Goal: Entertainment & Leisure: Consume media (video, audio)

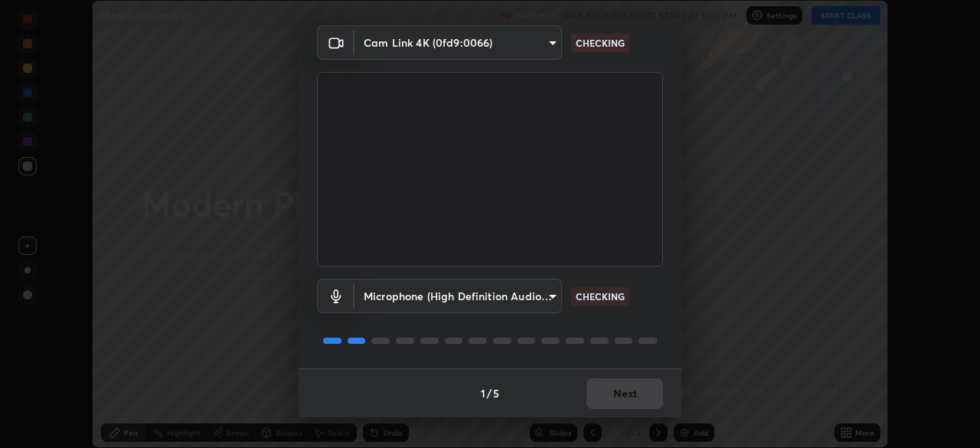
scroll to position [47, 0]
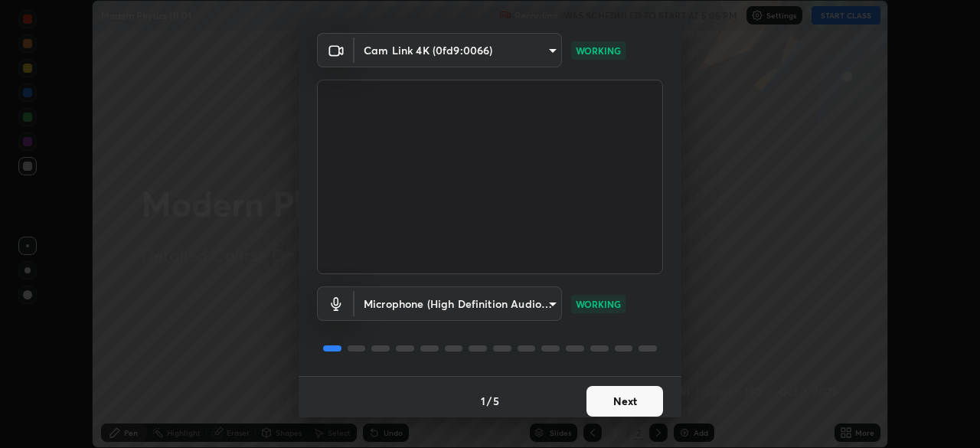
click at [611, 399] on button "Next" at bounding box center [625, 401] width 77 height 31
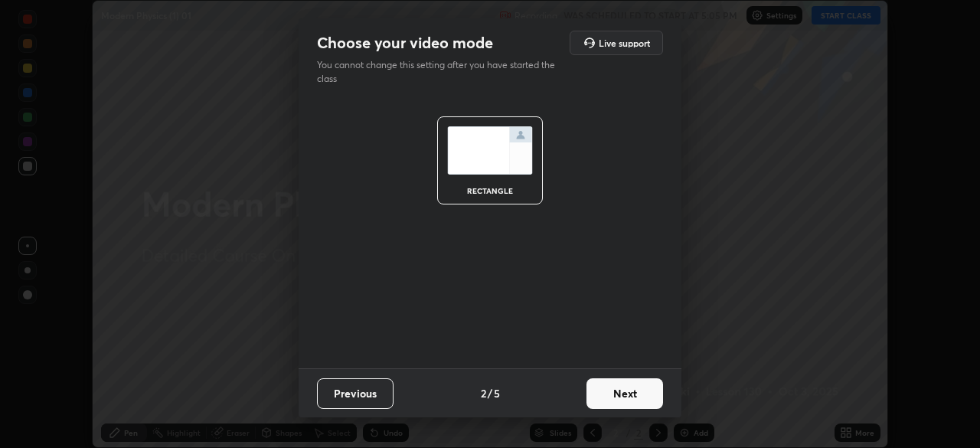
scroll to position [0, 0]
click at [613, 403] on button "Next" at bounding box center [625, 393] width 77 height 31
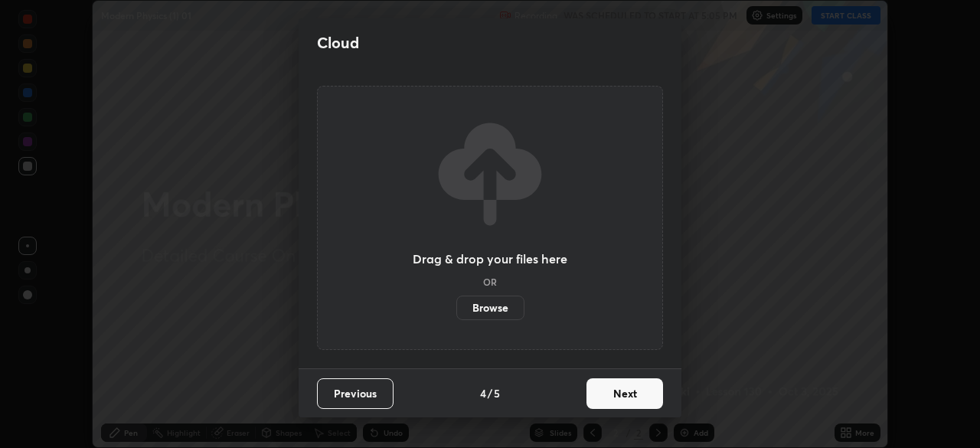
click at [612, 401] on button "Next" at bounding box center [625, 393] width 77 height 31
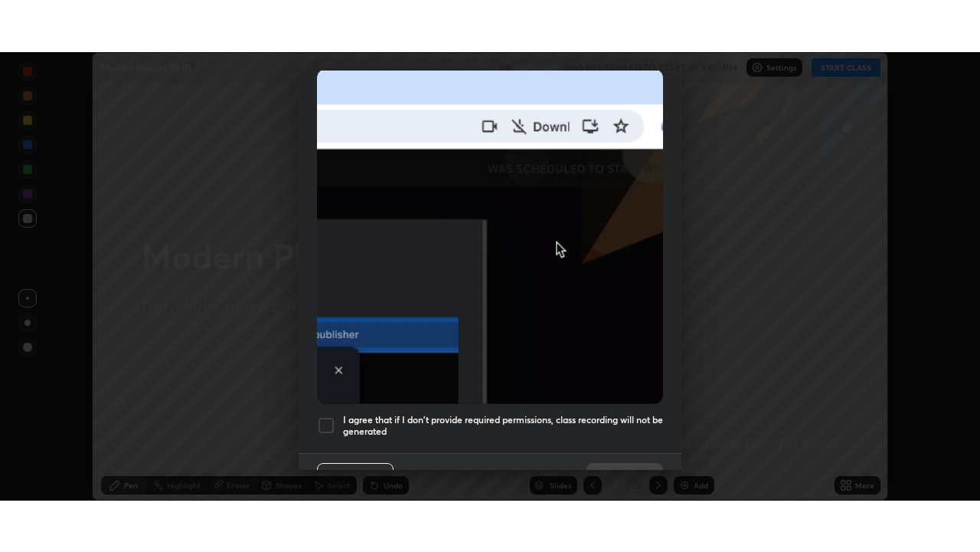
scroll to position [367, 0]
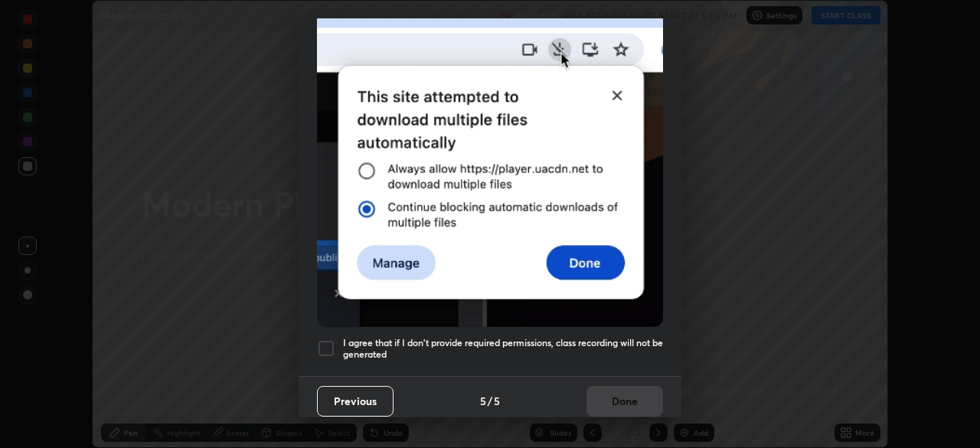
click at [326, 345] on div at bounding box center [326, 348] width 18 height 18
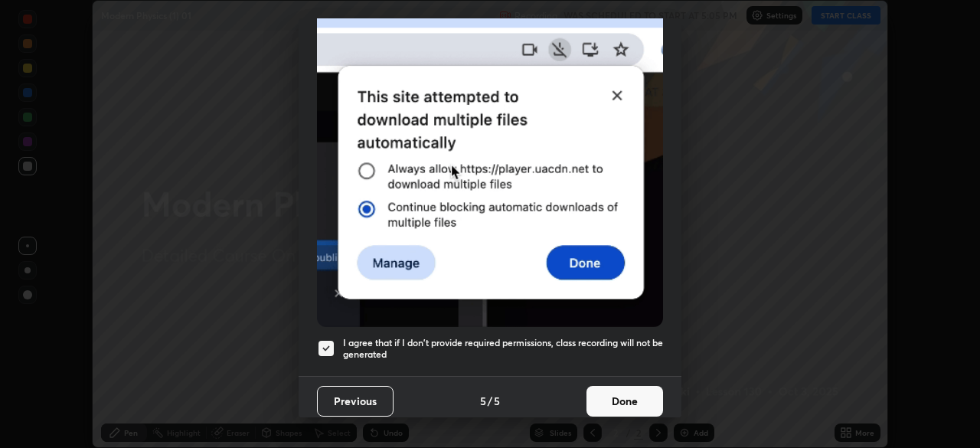
click at [610, 391] on button "Done" at bounding box center [625, 401] width 77 height 31
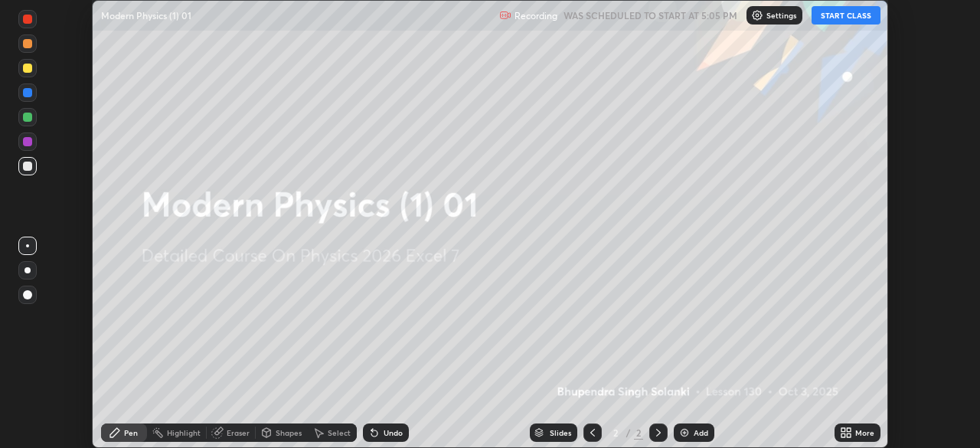
click at [851, 15] on button "START CLASS" at bounding box center [846, 15] width 69 height 18
click at [849, 430] on icon at bounding box center [849, 430] width 4 height 4
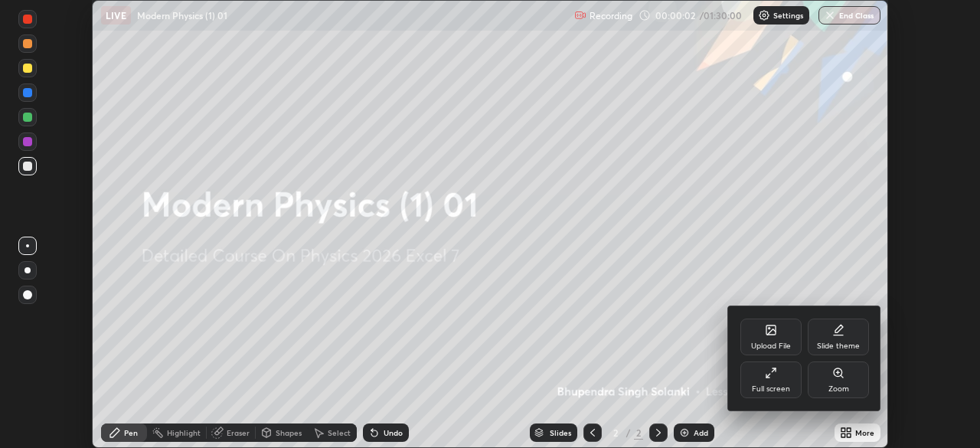
click at [771, 379] on div "Full screen" at bounding box center [771, 380] width 61 height 37
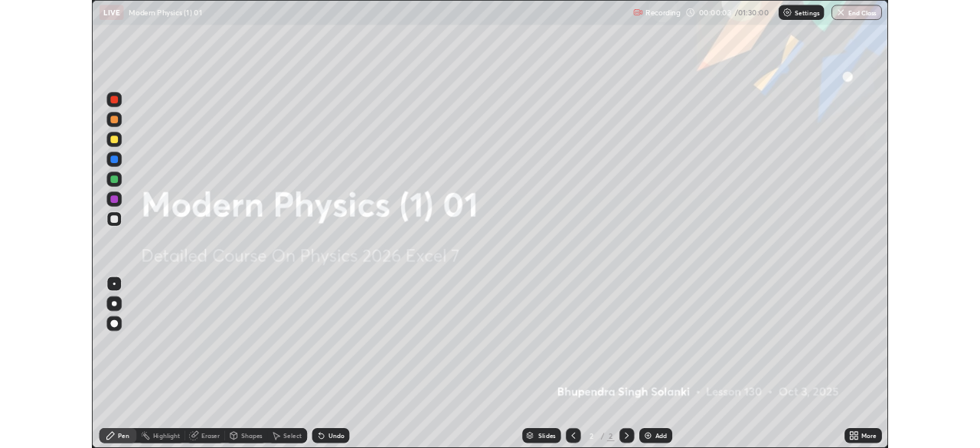
scroll to position [552, 980]
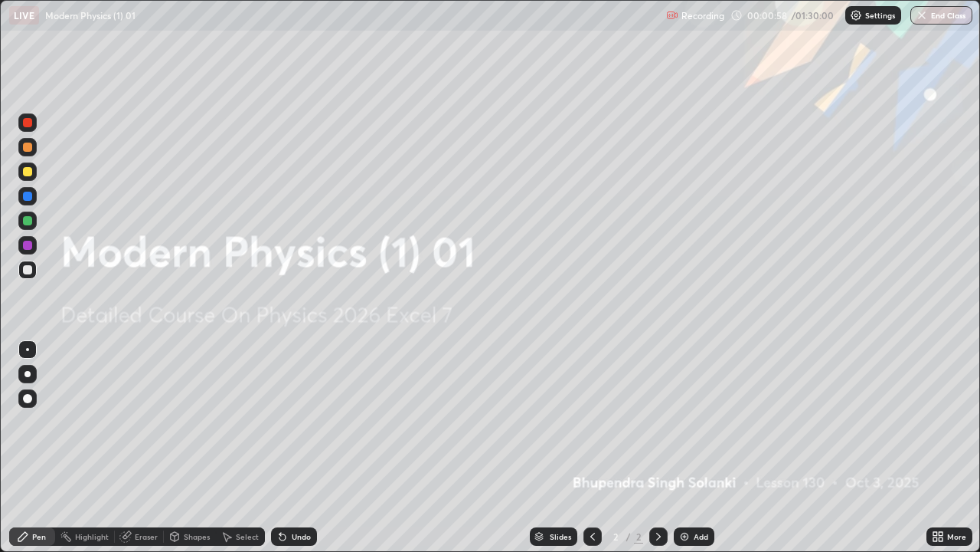
click at [688, 447] on div "Add" at bounding box center [694, 536] width 41 height 18
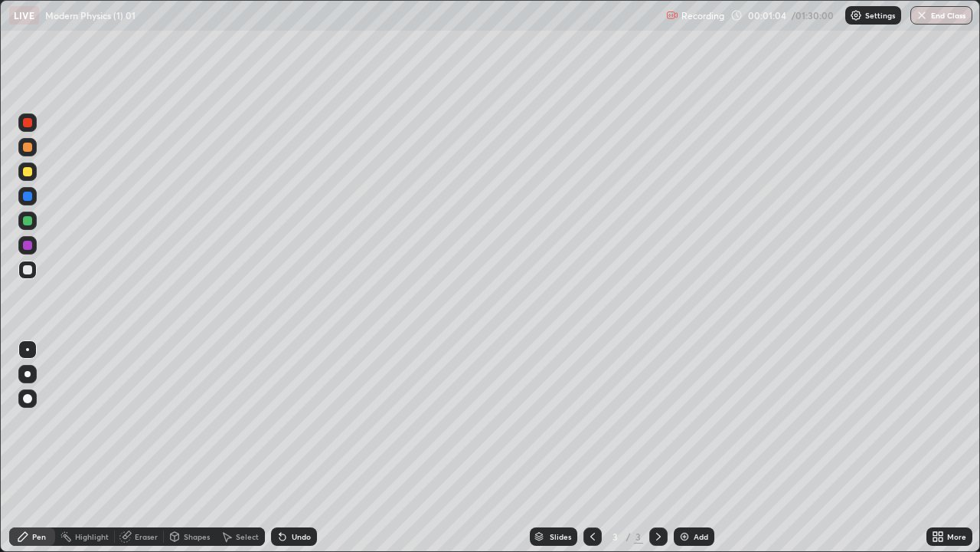
click at [27, 374] on div at bounding box center [28, 374] width 6 height 6
click at [184, 447] on div "Shapes" at bounding box center [197, 536] width 26 height 8
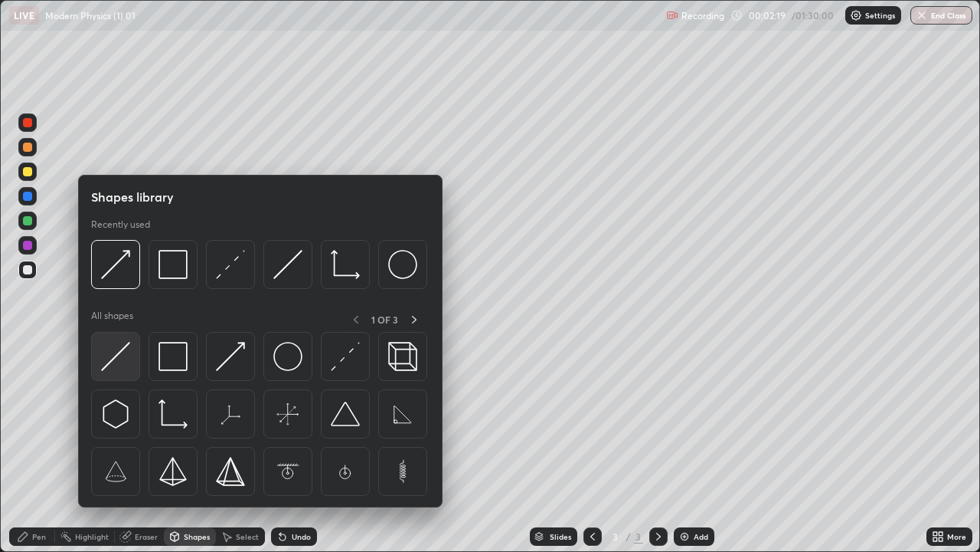
click at [128, 364] on img at bounding box center [115, 356] width 29 height 29
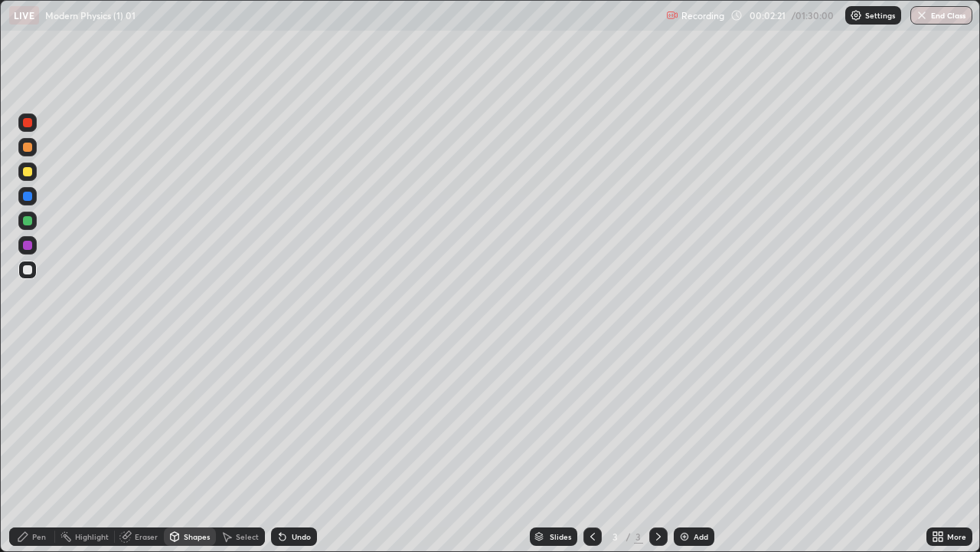
click at [194, 447] on div "Shapes" at bounding box center [197, 536] width 26 height 8
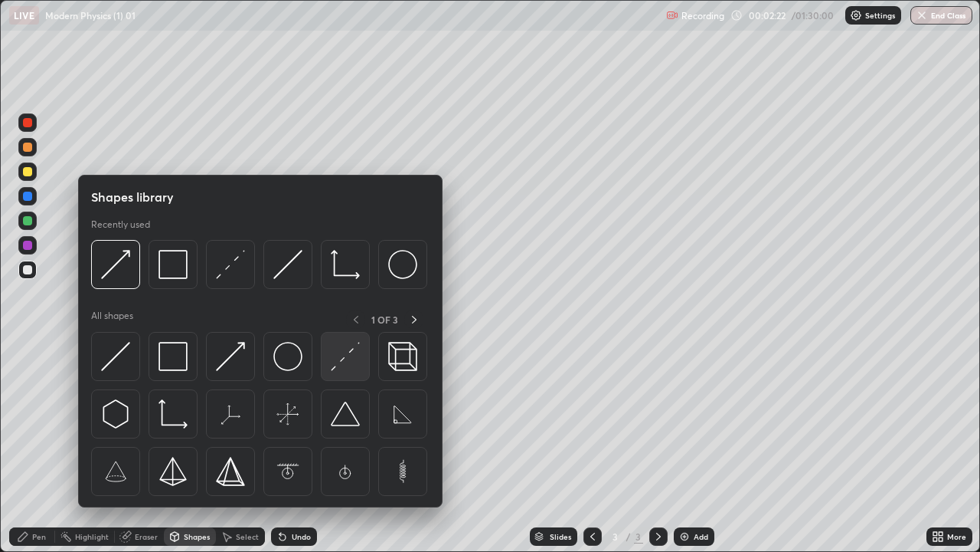
click at [339, 354] on img at bounding box center [345, 356] width 29 height 29
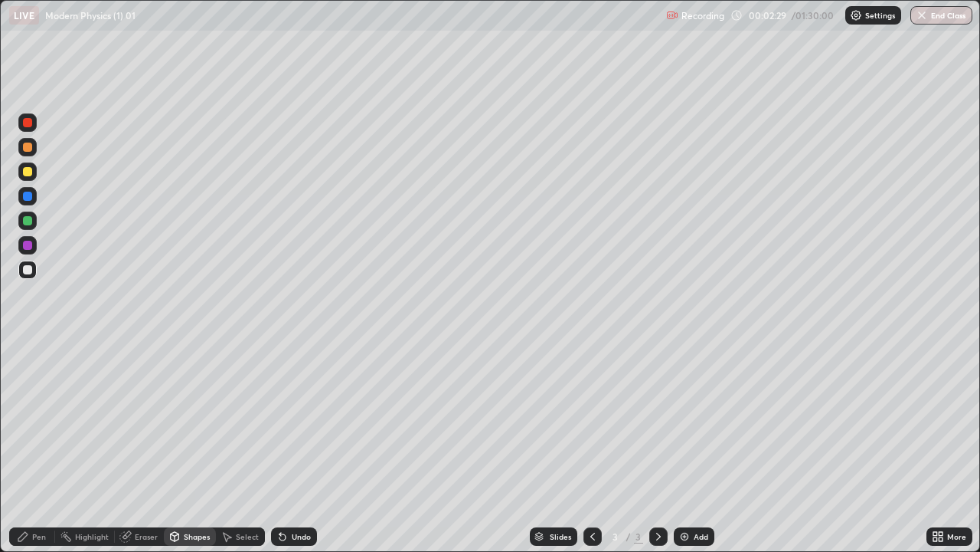
click at [292, 447] on div "Undo" at bounding box center [301, 536] width 19 height 8
click at [305, 447] on div "Undo" at bounding box center [301, 536] width 19 height 8
click at [240, 447] on div "Select" at bounding box center [247, 536] width 23 height 8
click at [200, 447] on div "Shapes" at bounding box center [197, 536] width 26 height 8
click at [46, 447] on div "Pen" at bounding box center [32, 536] width 46 height 18
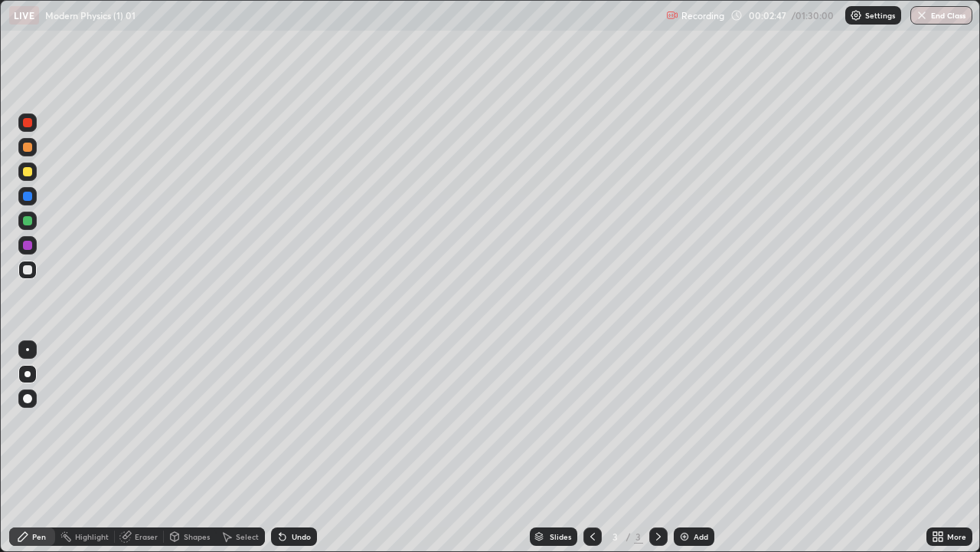
click at [27, 246] on div at bounding box center [27, 245] width 9 height 9
click at [187, 447] on div "Shapes" at bounding box center [197, 536] width 26 height 8
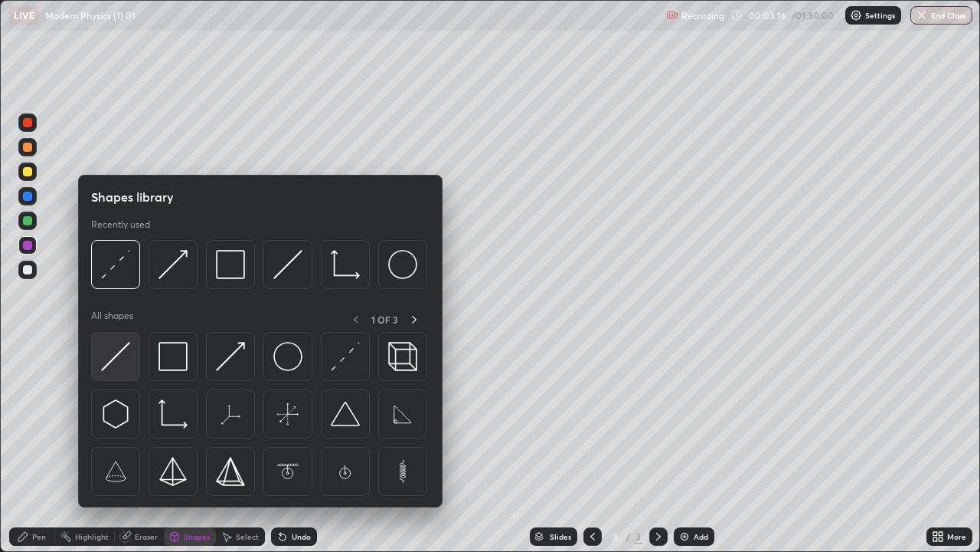
click at [121, 368] on img at bounding box center [115, 356] width 29 height 29
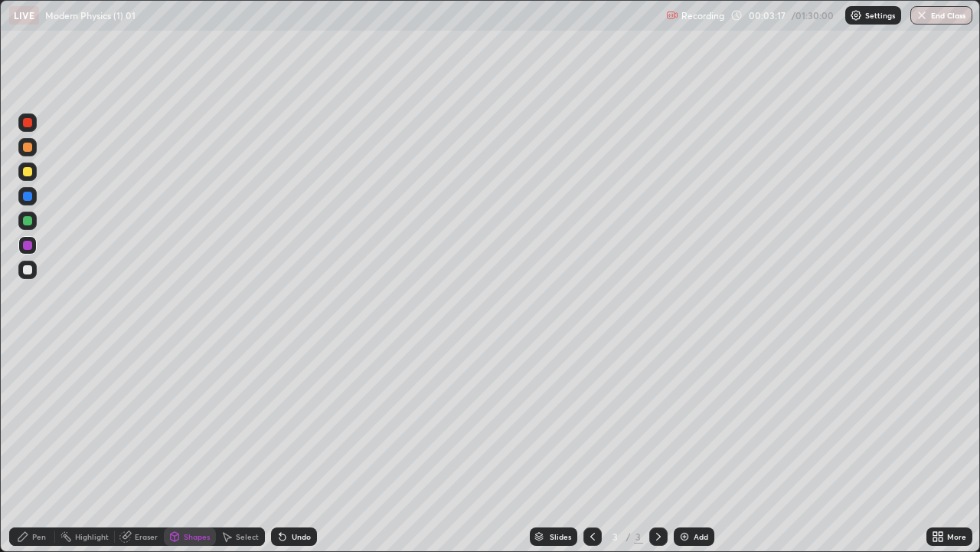
click at [29, 197] on div at bounding box center [27, 196] width 9 height 9
click at [200, 447] on div "Shapes" at bounding box center [197, 536] width 26 height 8
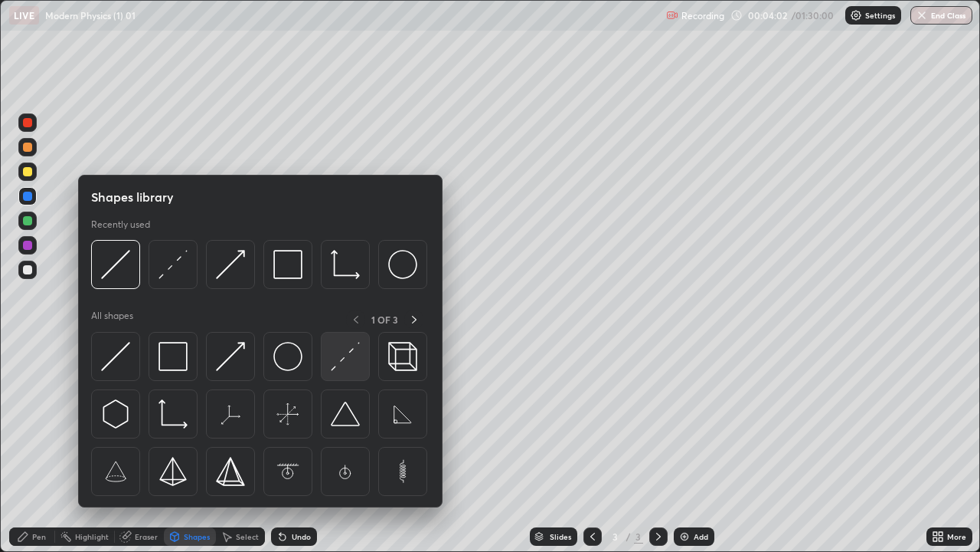
click at [347, 365] on img at bounding box center [345, 356] width 29 height 29
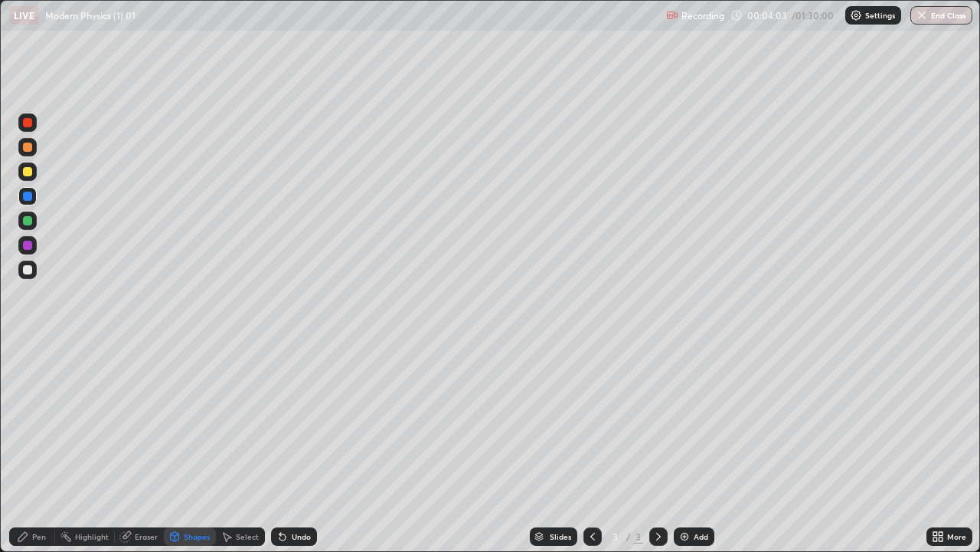
click at [31, 277] on div at bounding box center [27, 269] width 18 height 18
click at [28, 223] on div at bounding box center [27, 220] width 9 height 9
click at [49, 447] on div "Pen" at bounding box center [32, 536] width 46 height 18
click at [28, 172] on div at bounding box center [27, 171] width 9 height 9
click at [27, 150] on div at bounding box center [27, 146] width 9 height 9
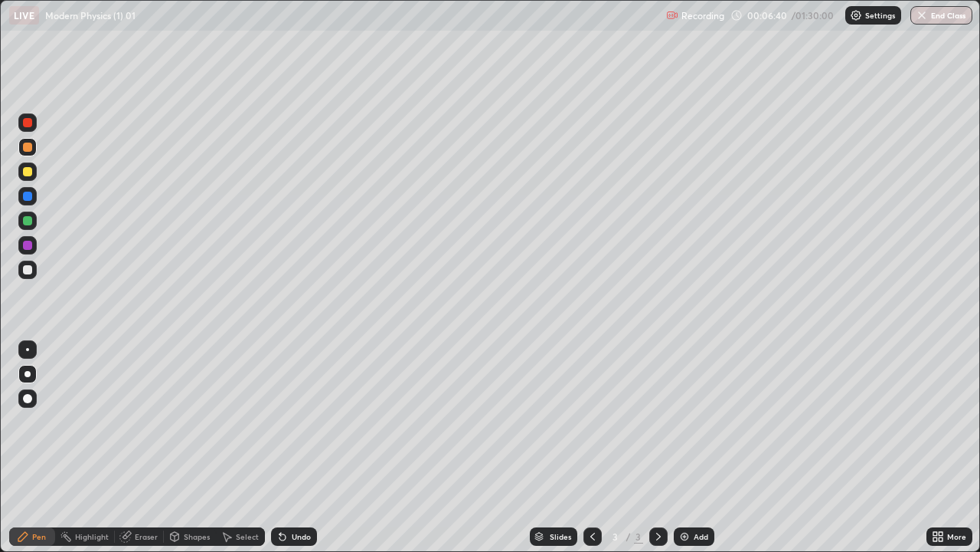
click at [287, 447] on div "Undo" at bounding box center [294, 536] width 46 height 18
click at [148, 447] on div "Eraser" at bounding box center [146, 536] width 23 height 8
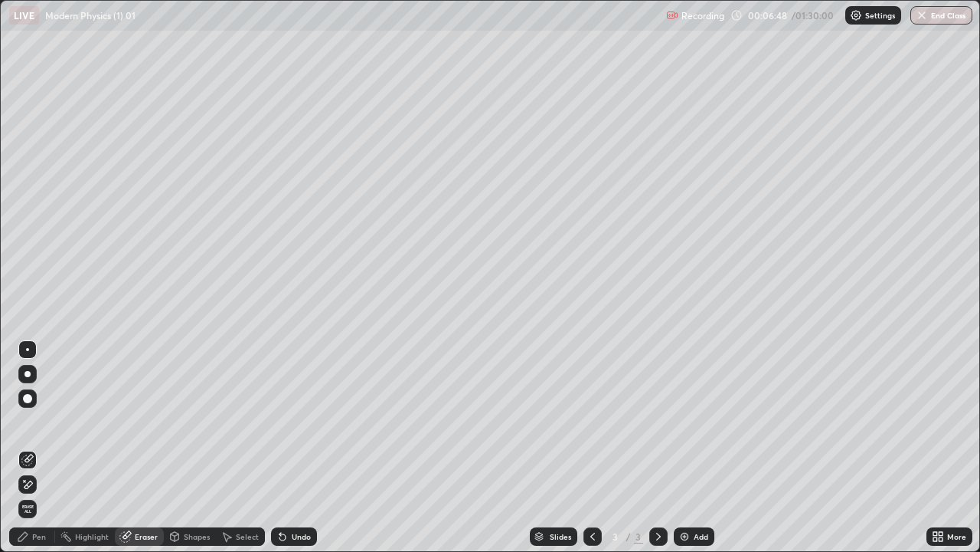
click at [197, 447] on div "Shapes" at bounding box center [197, 536] width 26 height 8
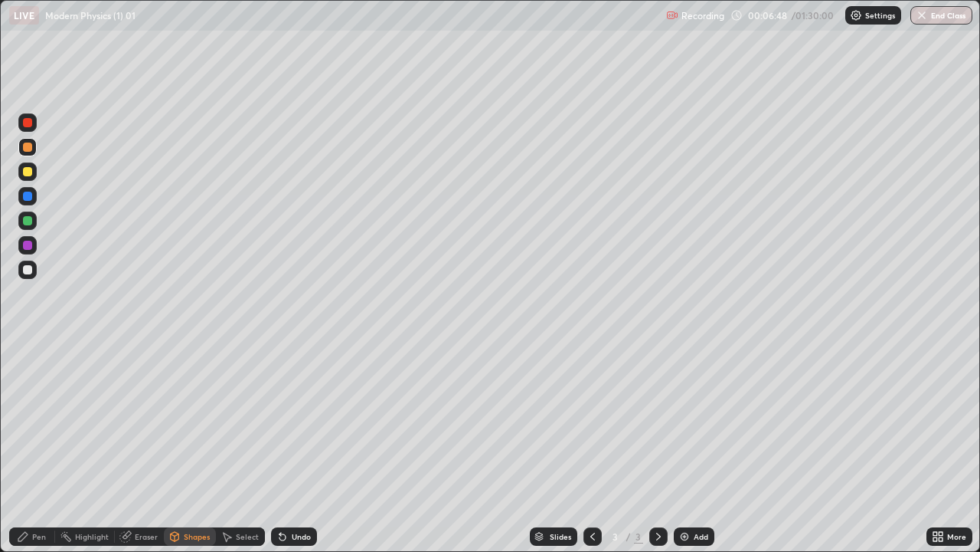
click at [241, 447] on div "Select" at bounding box center [240, 536] width 49 height 18
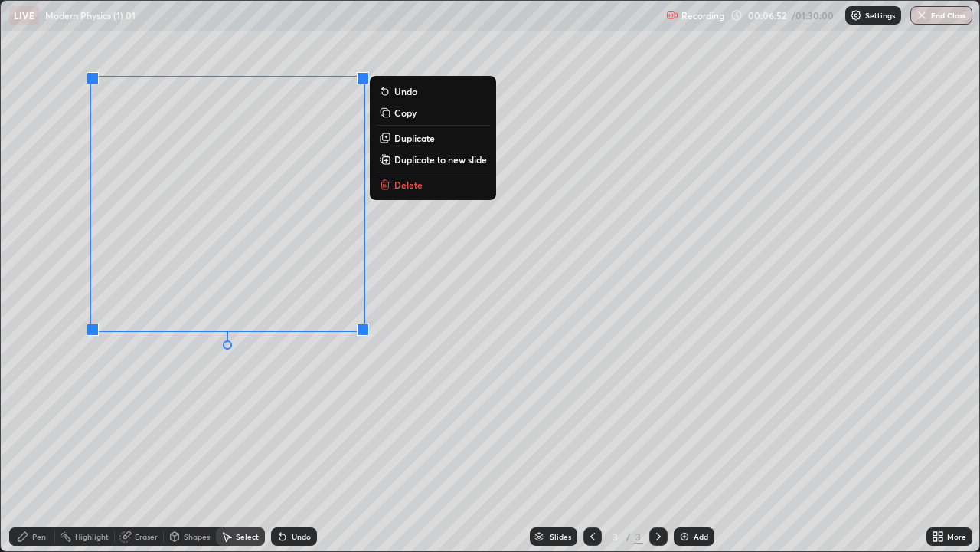
click at [394, 184] on p "Delete" at bounding box center [408, 184] width 28 height 12
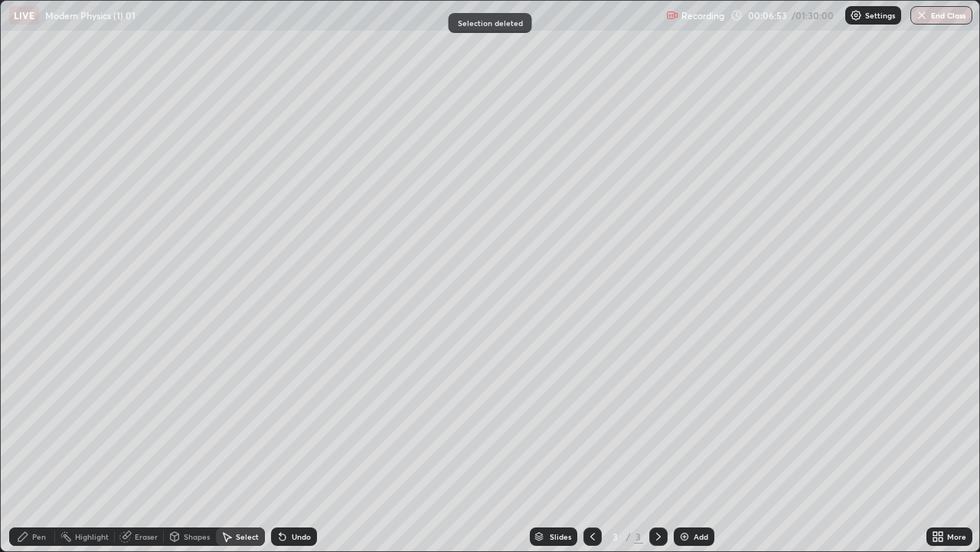
click at [37, 447] on div "Pen" at bounding box center [39, 536] width 14 height 8
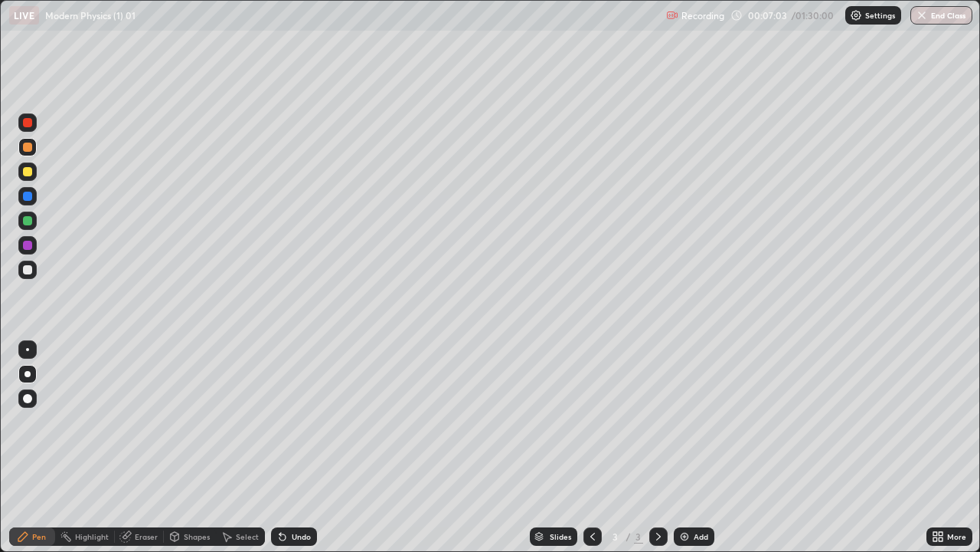
click at [292, 447] on div "Undo" at bounding box center [301, 536] width 19 height 8
click at [146, 447] on div "Eraser" at bounding box center [146, 536] width 23 height 8
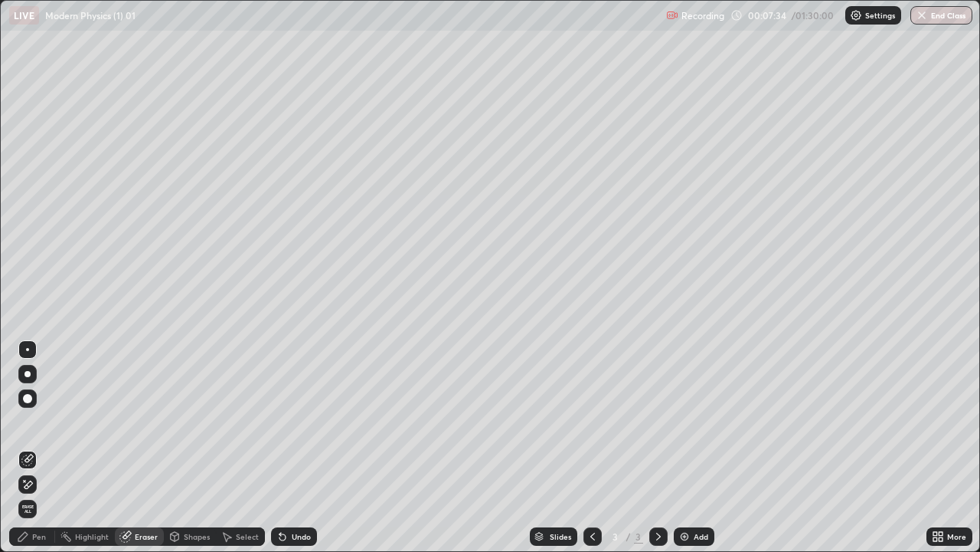
click at [34, 447] on div "Pen" at bounding box center [39, 536] width 14 height 8
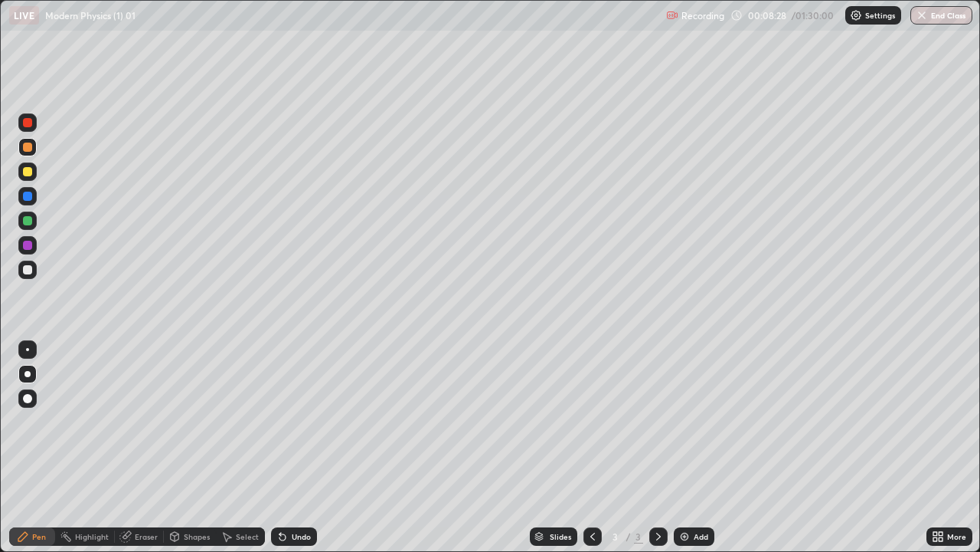
click at [292, 447] on div "Undo" at bounding box center [301, 536] width 19 height 8
click at [289, 447] on div "Undo" at bounding box center [294, 536] width 46 height 18
click at [292, 447] on div "Undo" at bounding box center [301, 536] width 19 height 8
click at [192, 447] on div "Shapes" at bounding box center [197, 536] width 26 height 8
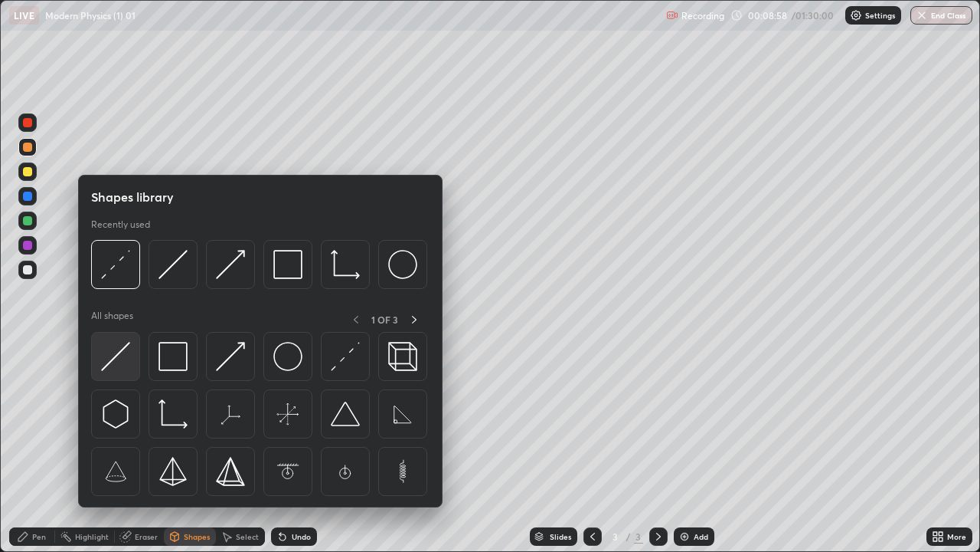
click at [119, 367] on img at bounding box center [115, 356] width 29 height 29
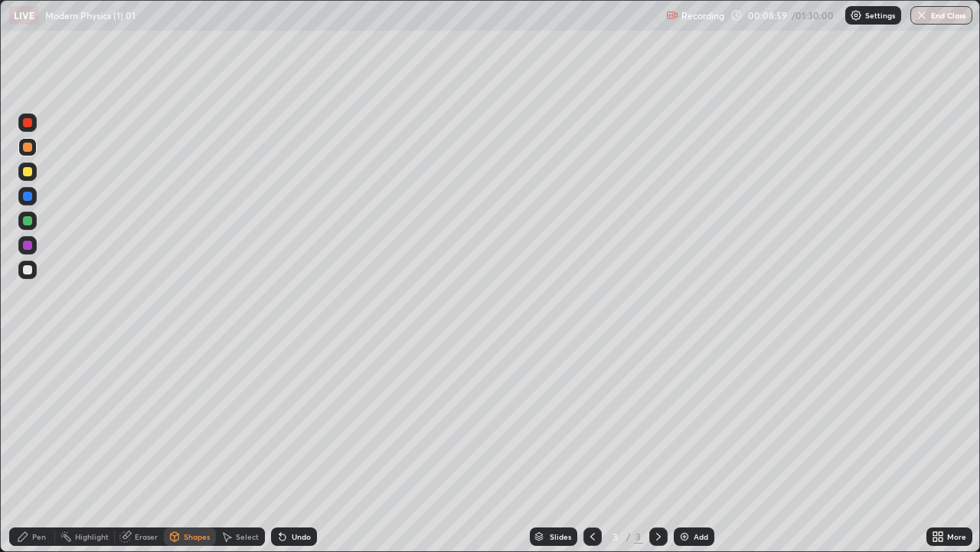
click at [28, 199] on div at bounding box center [27, 196] width 9 height 9
click at [201, 447] on div "Shapes" at bounding box center [197, 536] width 26 height 8
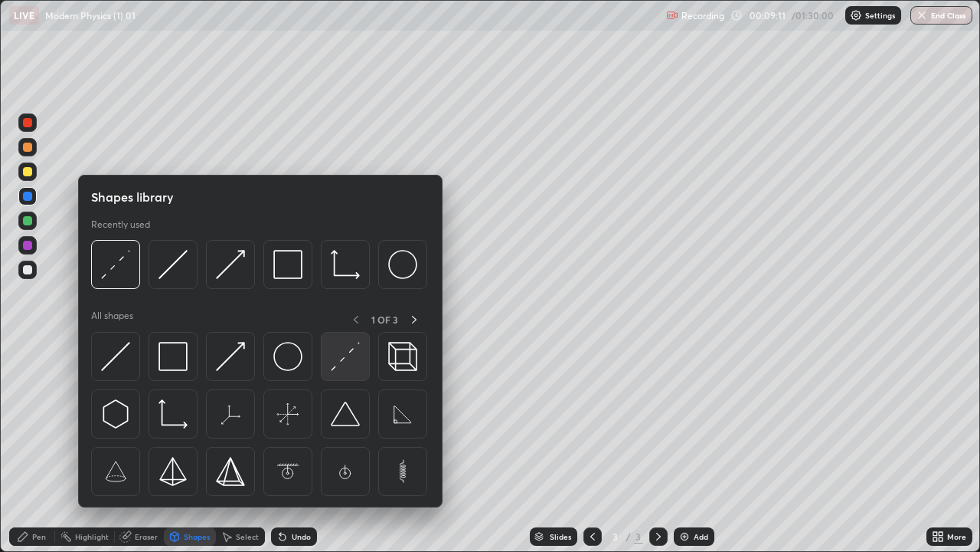
click at [342, 365] on img at bounding box center [345, 356] width 29 height 29
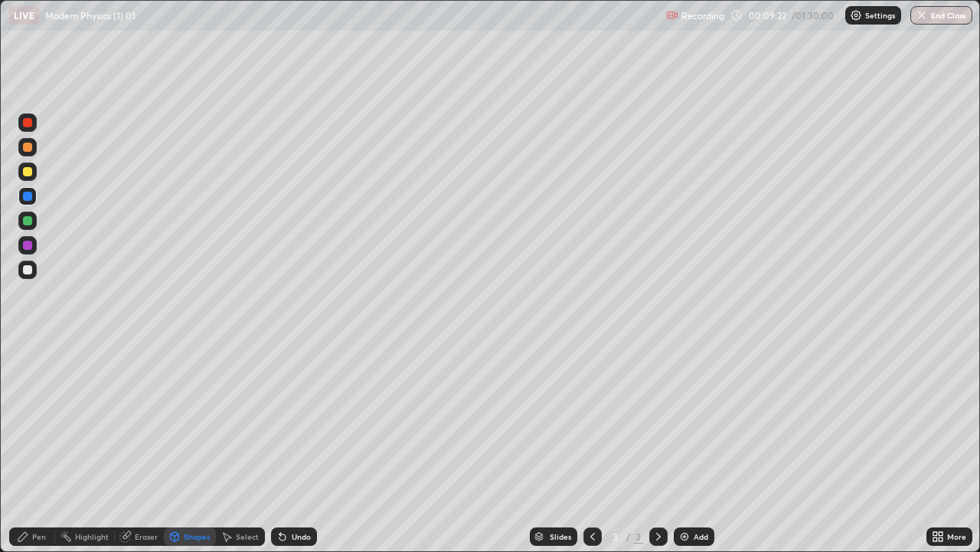
click at [294, 447] on div "Undo" at bounding box center [301, 536] width 19 height 8
click at [286, 447] on icon at bounding box center [283, 536] width 12 height 12
click at [38, 447] on div "Pen" at bounding box center [39, 536] width 14 height 8
click at [26, 172] on div at bounding box center [27, 171] width 9 height 9
click at [30, 146] on div at bounding box center [27, 146] width 9 height 9
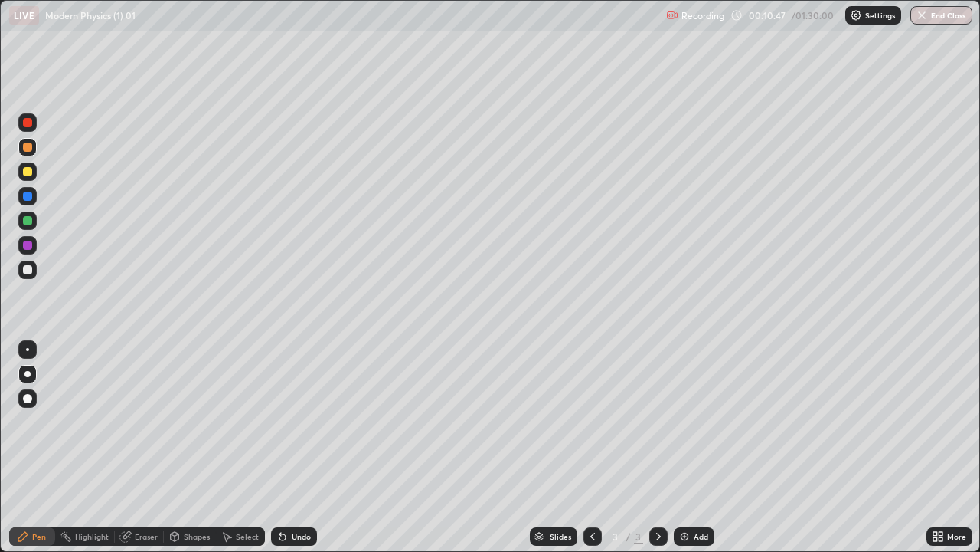
click at [35, 174] on div at bounding box center [27, 171] width 18 height 18
click at [26, 270] on div at bounding box center [27, 269] width 9 height 9
click at [28, 224] on div at bounding box center [27, 220] width 9 height 9
click at [27, 199] on div at bounding box center [27, 196] width 9 height 9
click at [184, 447] on div "Shapes" at bounding box center [197, 536] width 26 height 8
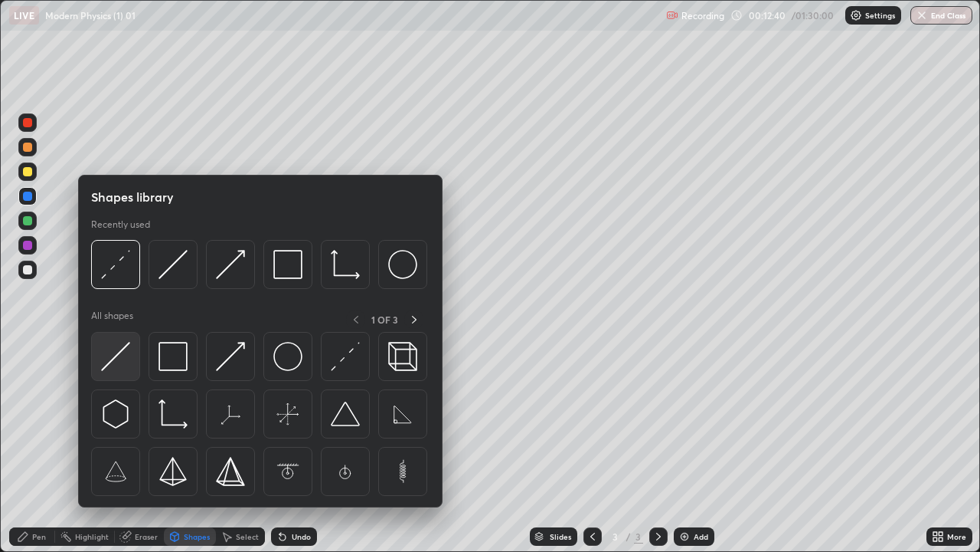
click at [119, 361] on img at bounding box center [115, 356] width 29 height 29
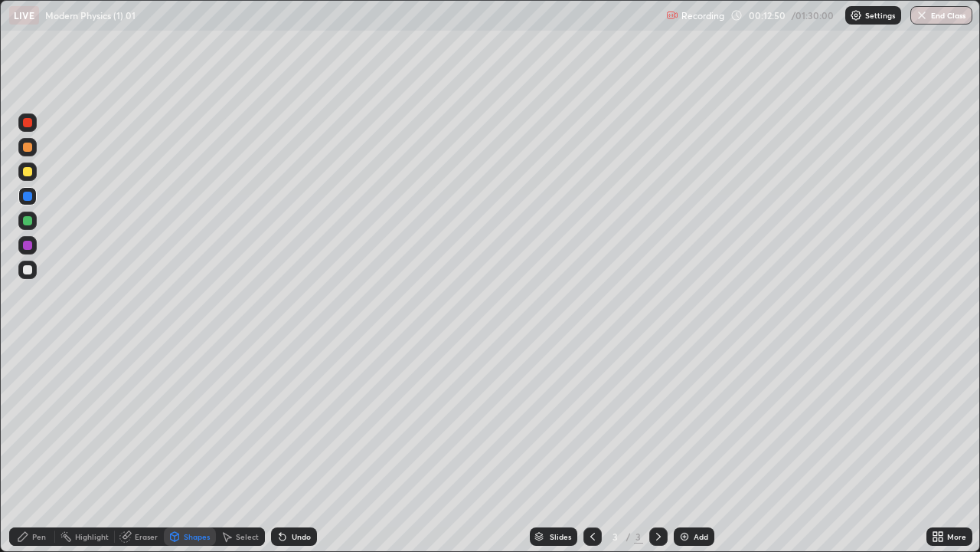
click at [28, 174] on div at bounding box center [27, 171] width 9 height 9
click at [42, 447] on div "Pen" at bounding box center [39, 536] width 14 height 8
click at [28, 247] on div at bounding box center [27, 245] width 9 height 9
click at [22, 221] on div at bounding box center [27, 220] width 18 height 18
click at [29, 200] on div at bounding box center [27, 196] width 9 height 9
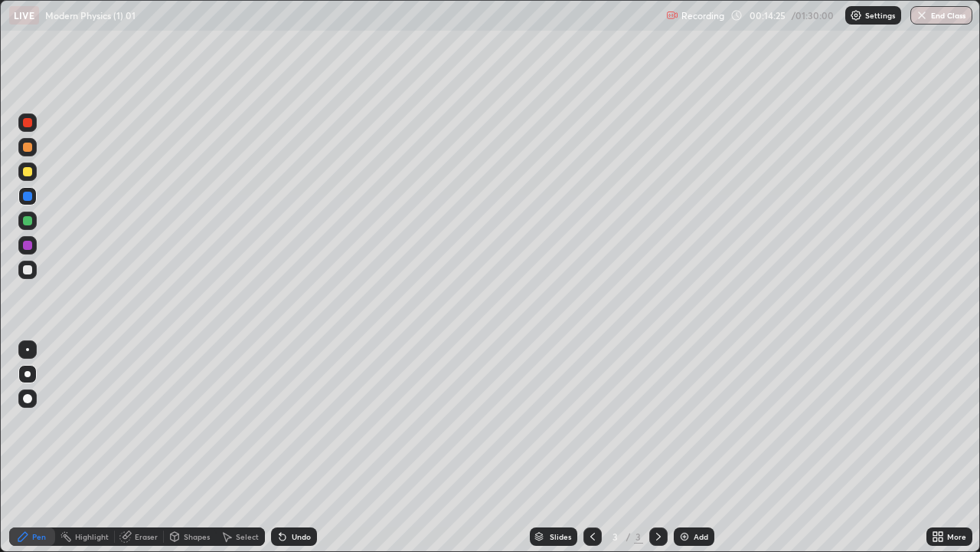
click at [187, 447] on div "Shapes" at bounding box center [197, 536] width 26 height 8
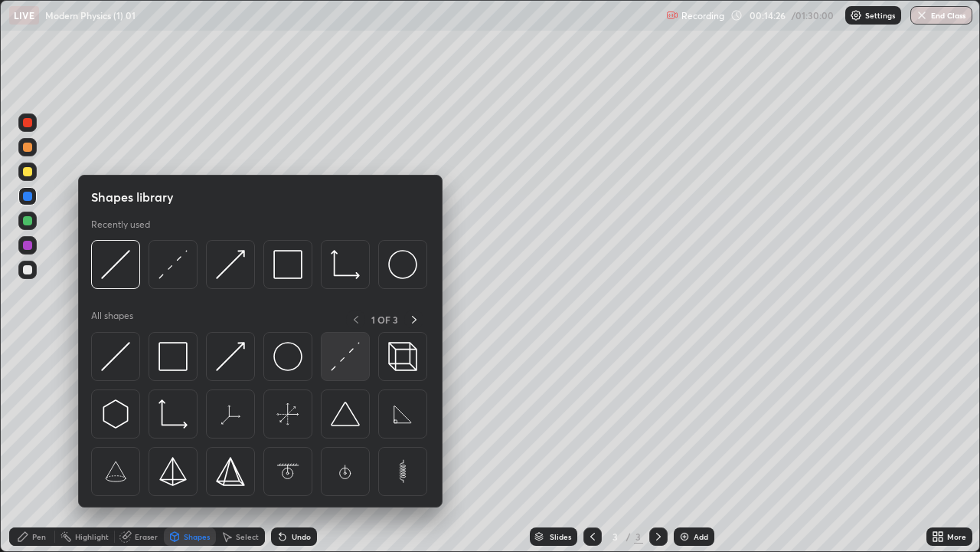
click at [331, 358] on img at bounding box center [345, 356] width 29 height 29
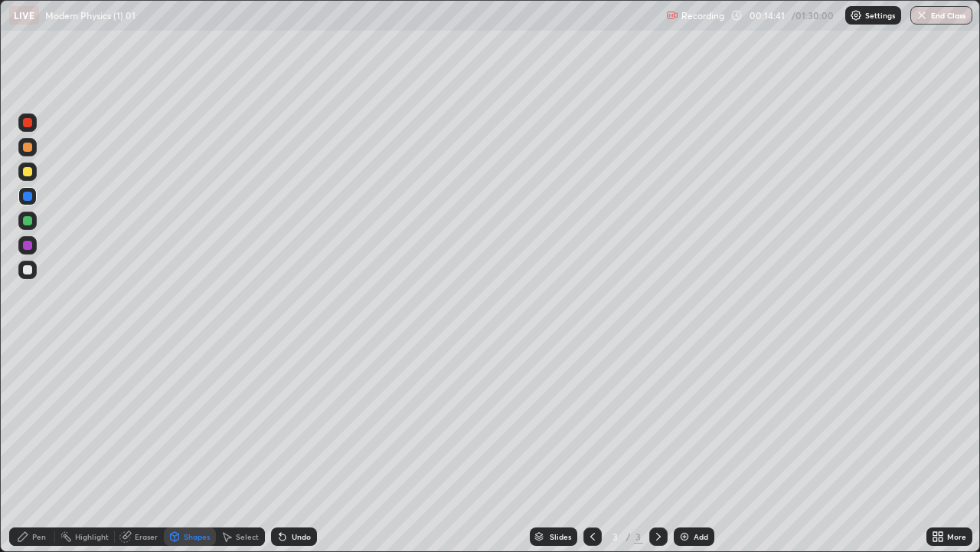
click at [34, 173] on div at bounding box center [27, 171] width 18 height 18
click at [38, 447] on div "Pen" at bounding box center [39, 536] width 14 height 8
click at [301, 447] on div "Undo" at bounding box center [301, 536] width 19 height 8
click at [288, 447] on div "Undo" at bounding box center [294, 536] width 46 height 18
click at [31, 221] on div at bounding box center [27, 220] width 9 height 9
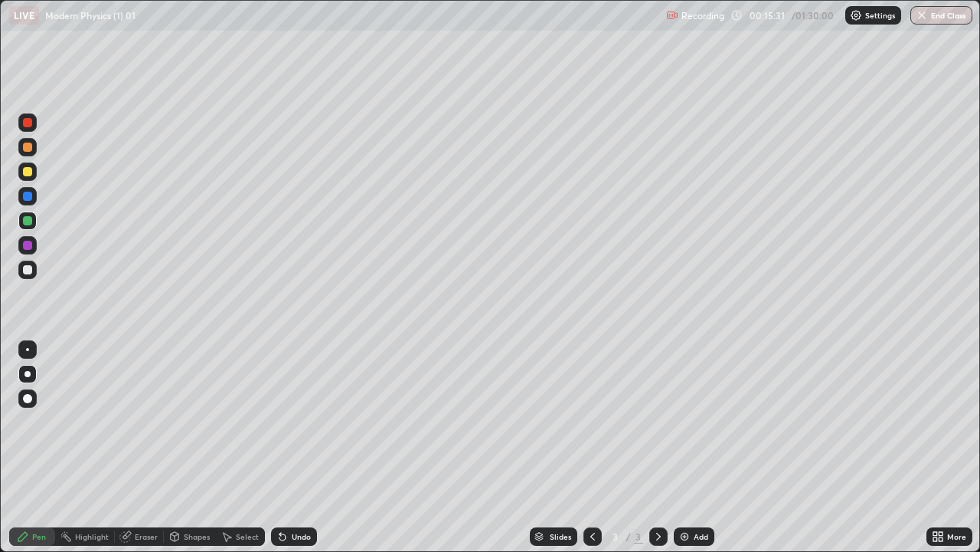
click at [301, 447] on div "Undo" at bounding box center [301, 536] width 19 height 8
click at [302, 447] on div "Undo" at bounding box center [301, 536] width 19 height 8
click at [29, 221] on div at bounding box center [27, 220] width 9 height 9
click at [198, 447] on div "Shapes" at bounding box center [197, 536] width 26 height 8
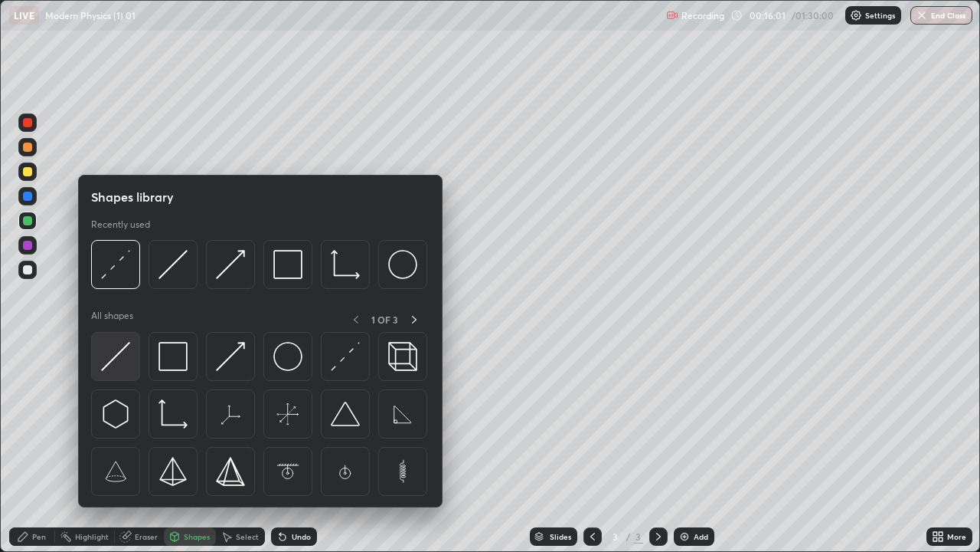
click at [125, 362] on img at bounding box center [115, 356] width 29 height 29
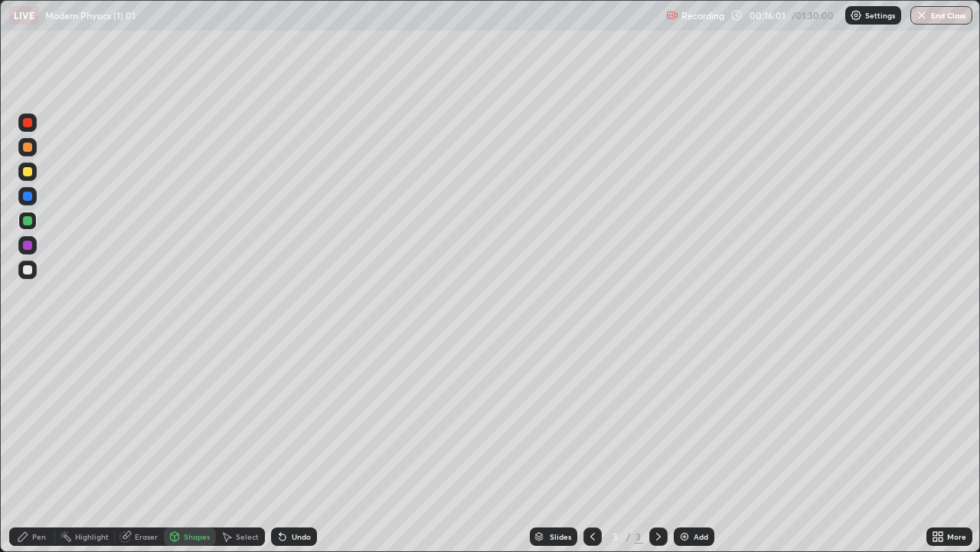
click at [31, 198] on div at bounding box center [27, 196] width 9 height 9
click at [28, 175] on div at bounding box center [27, 171] width 9 height 9
click at [43, 447] on div "Pen" at bounding box center [39, 536] width 14 height 8
click at [28, 349] on div at bounding box center [27, 349] width 3 height 3
click at [28, 149] on div at bounding box center [27, 146] width 9 height 9
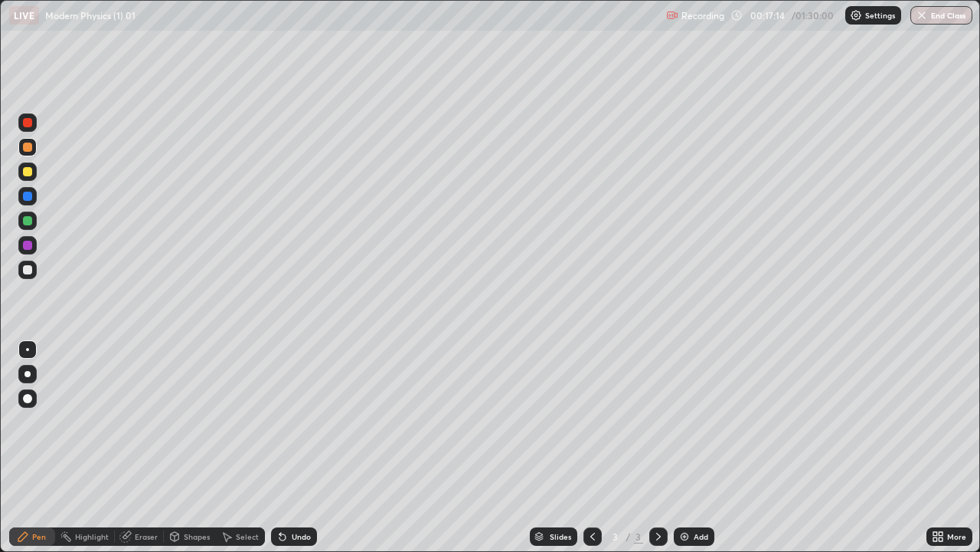
click at [31, 271] on div at bounding box center [27, 269] width 9 height 9
click at [195, 447] on div "Shapes" at bounding box center [197, 536] width 26 height 8
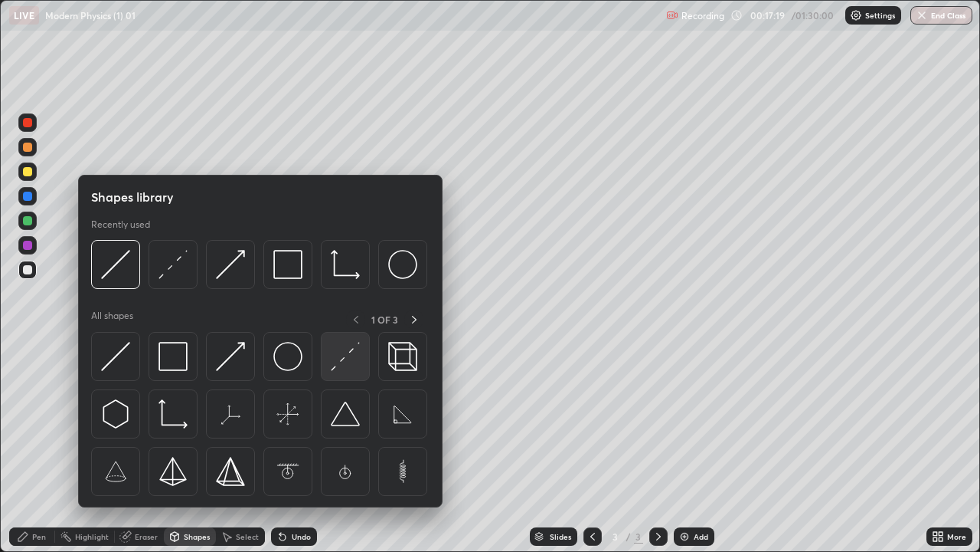
click at [342, 360] on img at bounding box center [345, 356] width 29 height 29
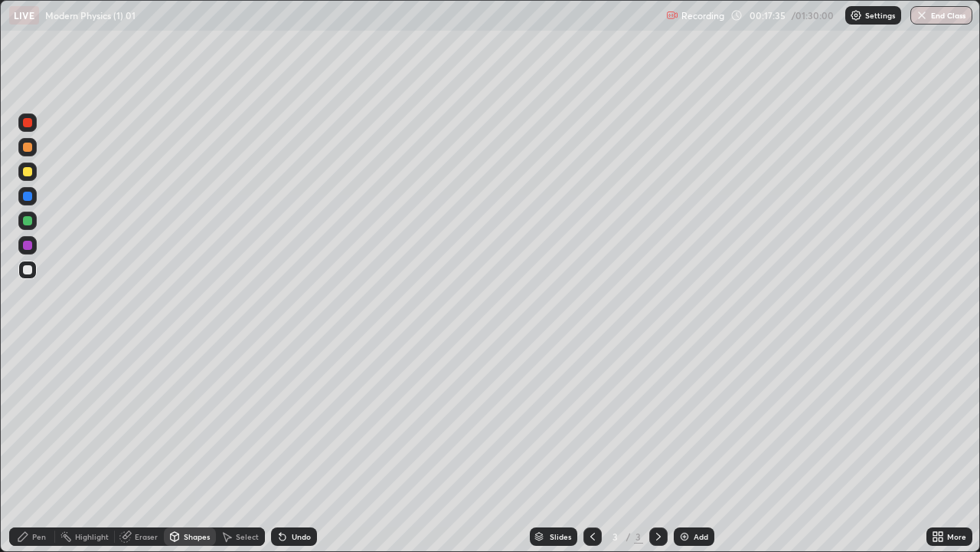
click at [298, 447] on div "Undo" at bounding box center [301, 536] width 19 height 8
click at [142, 447] on div "Eraser" at bounding box center [146, 536] width 23 height 8
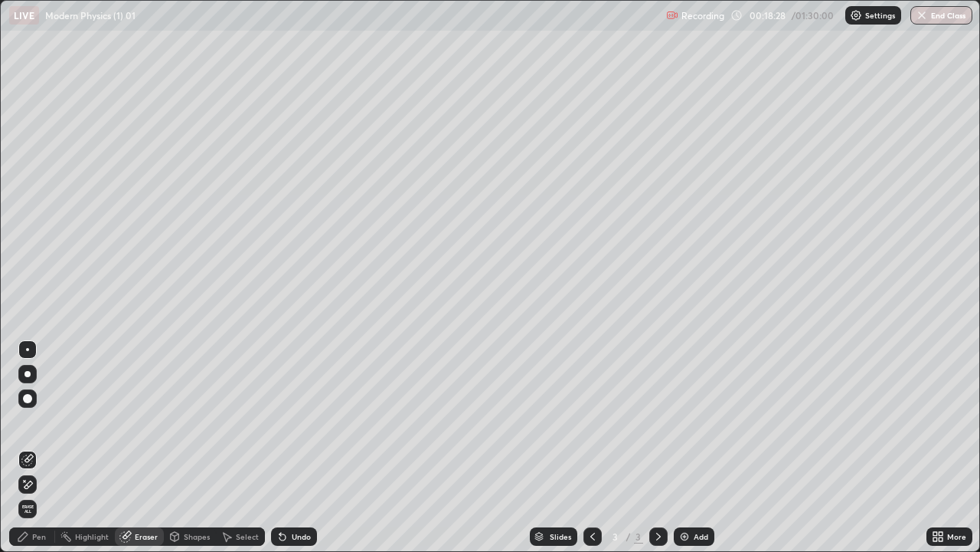
click at [41, 447] on div "Pen" at bounding box center [39, 536] width 14 height 8
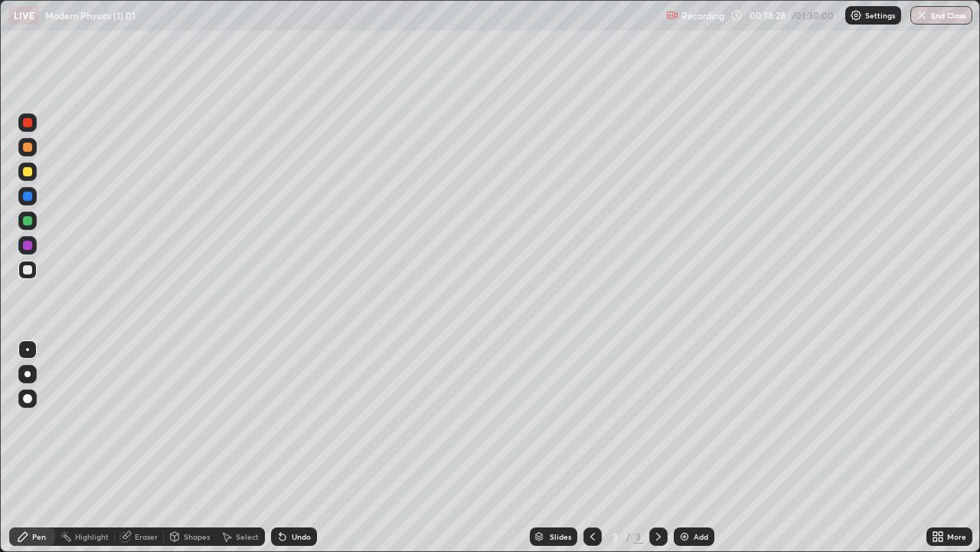
click at [28, 172] on div at bounding box center [27, 171] width 9 height 9
click at [28, 221] on div at bounding box center [27, 220] width 9 height 9
click at [140, 447] on div "Eraser" at bounding box center [139, 536] width 49 height 18
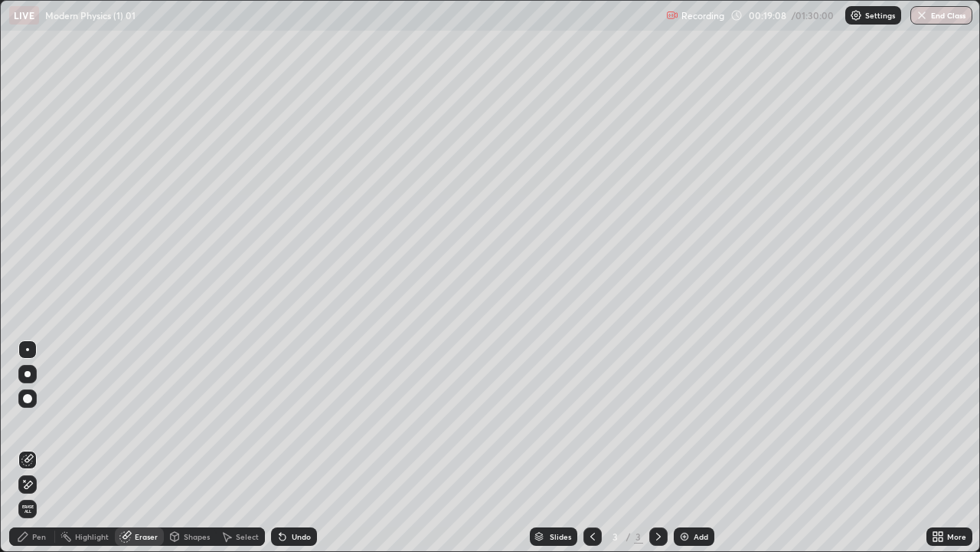
click at [33, 378] on div at bounding box center [27, 374] width 18 height 18
click at [40, 447] on div "Pen" at bounding box center [39, 536] width 14 height 8
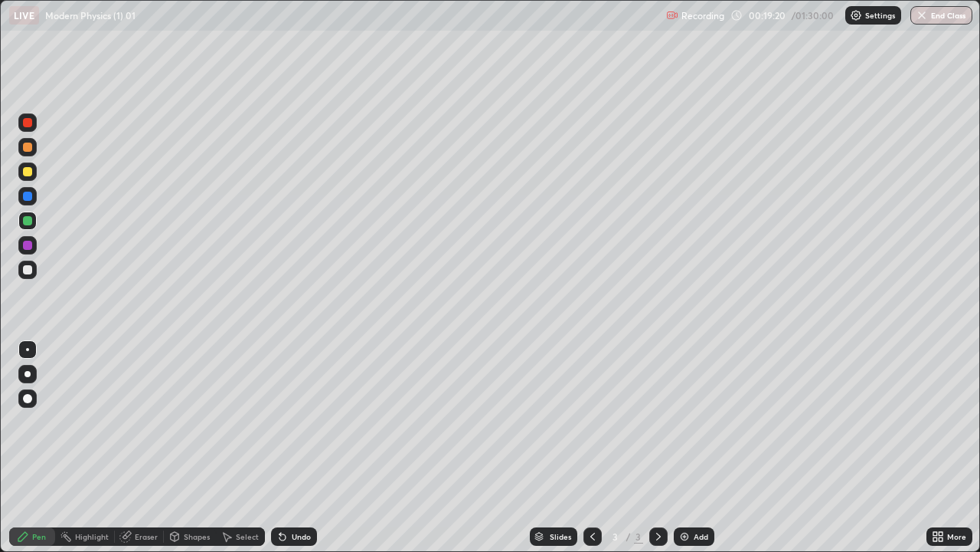
click at [292, 447] on div "Undo" at bounding box center [301, 536] width 19 height 8
click at [34, 370] on div at bounding box center [27, 374] width 18 height 18
click at [34, 173] on div at bounding box center [27, 171] width 18 height 18
click at [30, 228] on div at bounding box center [27, 220] width 18 height 18
click at [29, 126] on div at bounding box center [27, 122] width 9 height 9
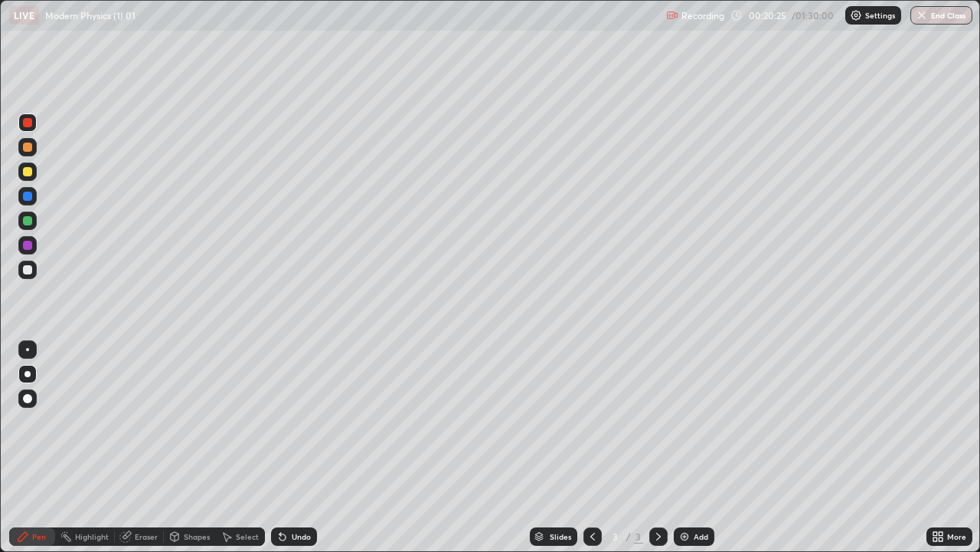
click at [31, 175] on div at bounding box center [27, 171] width 9 height 9
click at [29, 248] on div at bounding box center [27, 245] width 9 height 9
click at [26, 168] on div at bounding box center [27, 171] width 9 height 9
click at [29, 241] on div at bounding box center [27, 245] width 9 height 9
click at [300, 447] on div "Undo" at bounding box center [301, 536] width 19 height 8
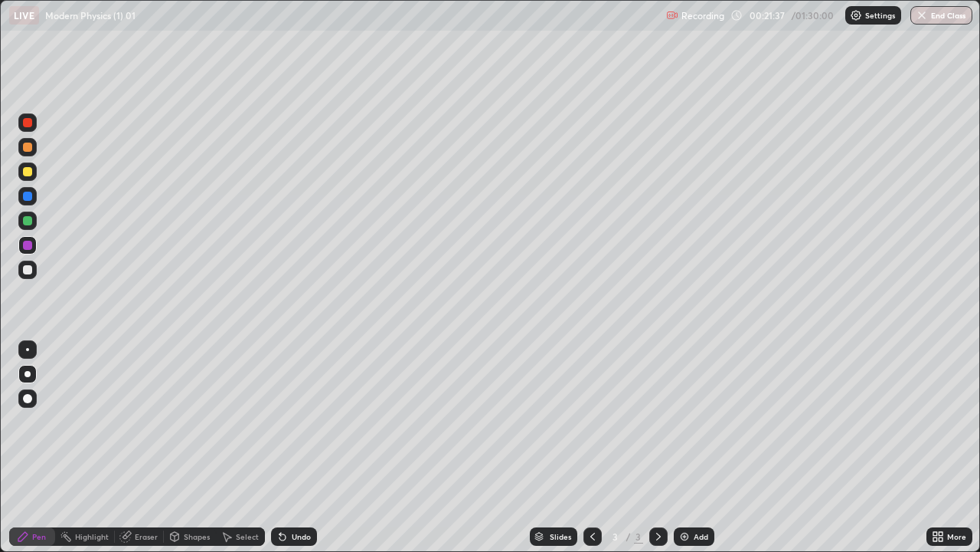
click at [296, 447] on div "Undo" at bounding box center [301, 536] width 19 height 8
click at [303, 447] on div "Undo" at bounding box center [294, 536] width 46 height 18
click at [698, 447] on div "Add" at bounding box center [701, 536] width 15 height 8
click at [296, 447] on div "Undo" at bounding box center [301, 536] width 19 height 8
click at [292, 447] on div "Undo" at bounding box center [301, 536] width 19 height 8
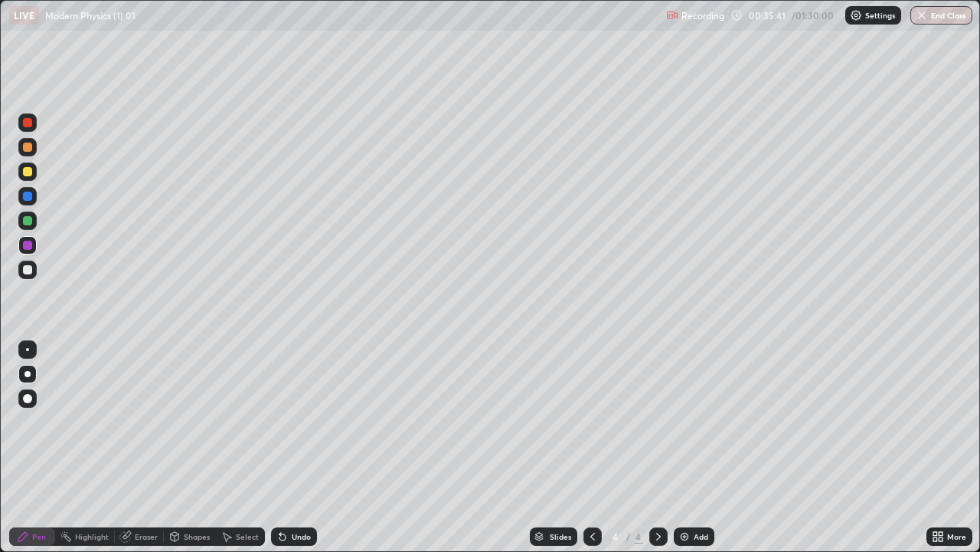
click at [290, 447] on div "Undo" at bounding box center [294, 536] width 46 height 18
click at [297, 447] on div "Undo" at bounding box center [294, 536] width 46 height 18
click at [303, 447] on div "Undo" at bounding box center [294, 536] width 46 height 18
click at [306, 447] on div "Undo" at bounding box center [294, 536] width 46 height 18
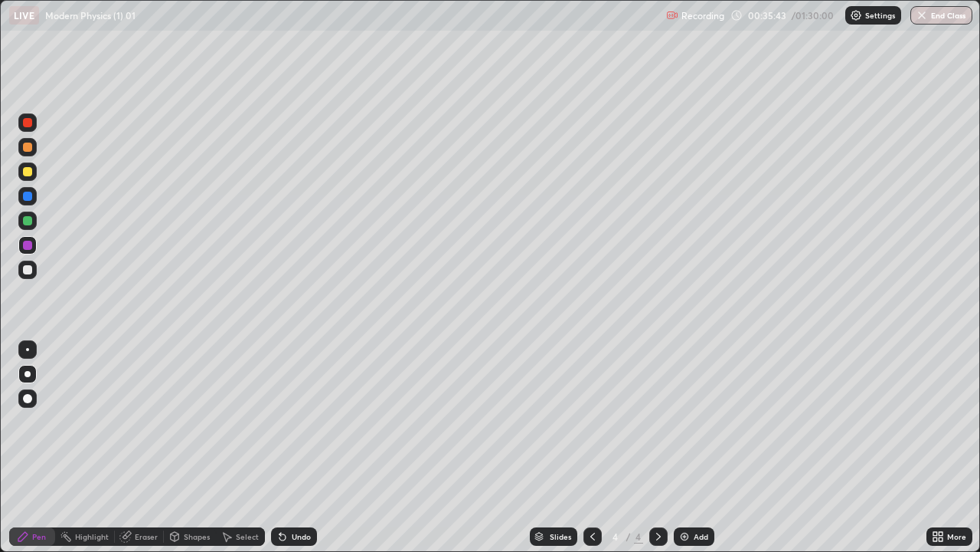
click at [300, 447] on div "Undo" at bounding box center [294, 536] width 46 height 18
click at [293, 447] on div "Undo" at bounding box center [294, 536] width 46 height 18
click at [146, 447] on div "Eraser" at bounding box center [146, 536] width 23 height 8
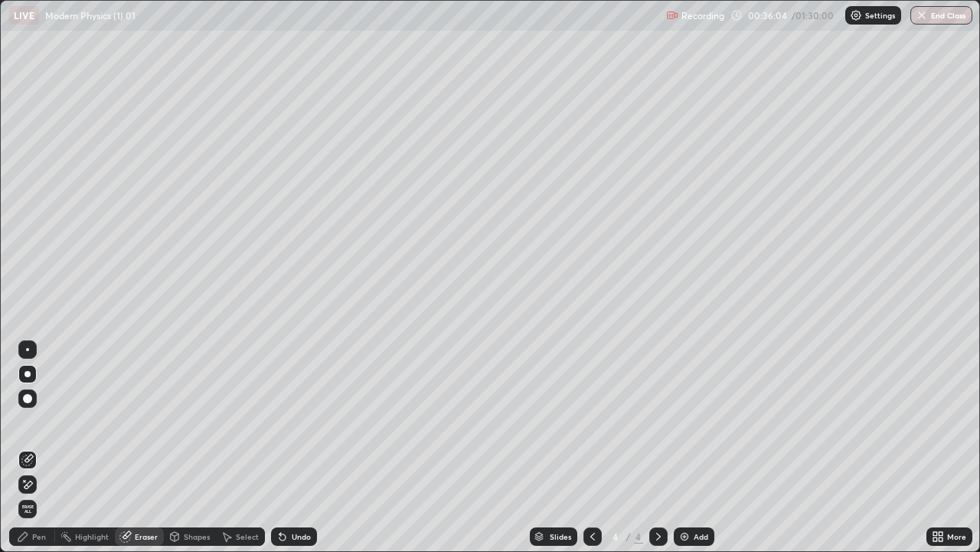
click at [44, 447] on div "Pen" at bounding box center [39, 536] width 14 height 8
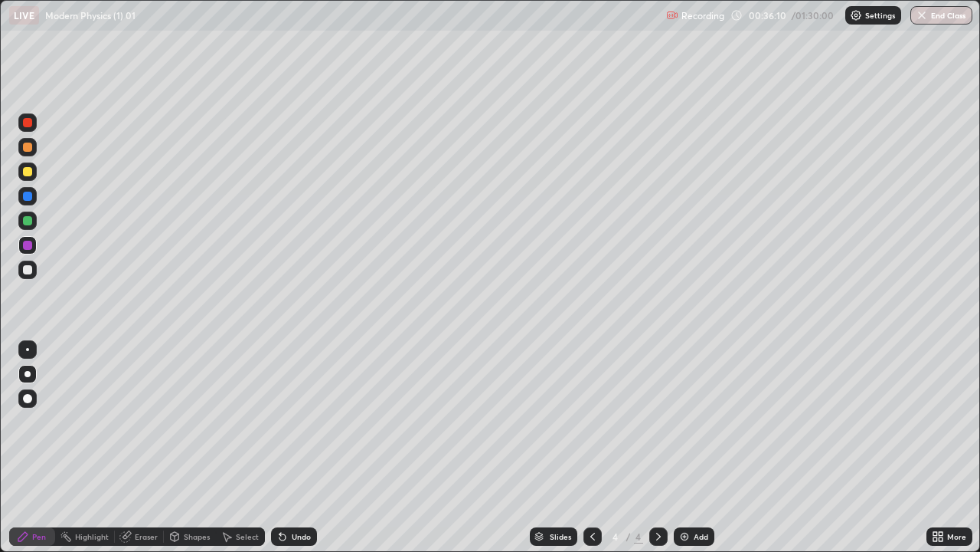
click at [143, 447] on div "Eraser" at bounding box center [146, 536] width 23 height 8
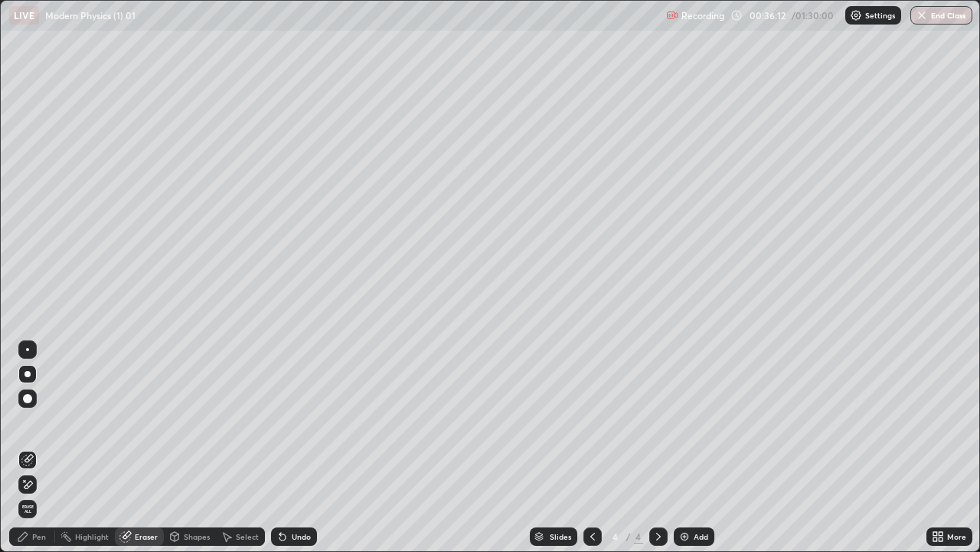
click at [30, 447] on div "Pen" at bounding box center [32, 536] width 46 height 18
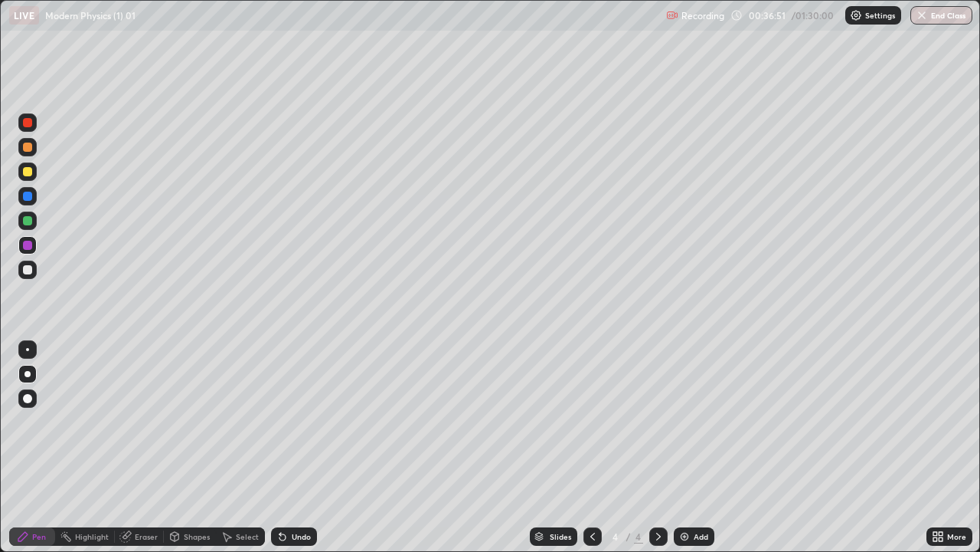
click at [150, 447] on div "Eraser" at bounding box center [146, 536] width 23 height 8
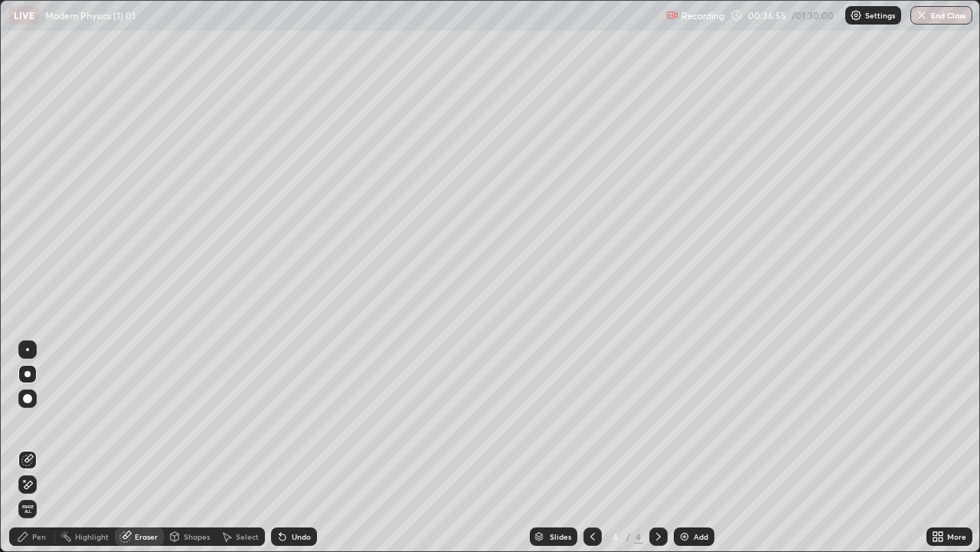
click at [41, 447] on div "Pen" at bounding box center [32, 536] width 46 height 18
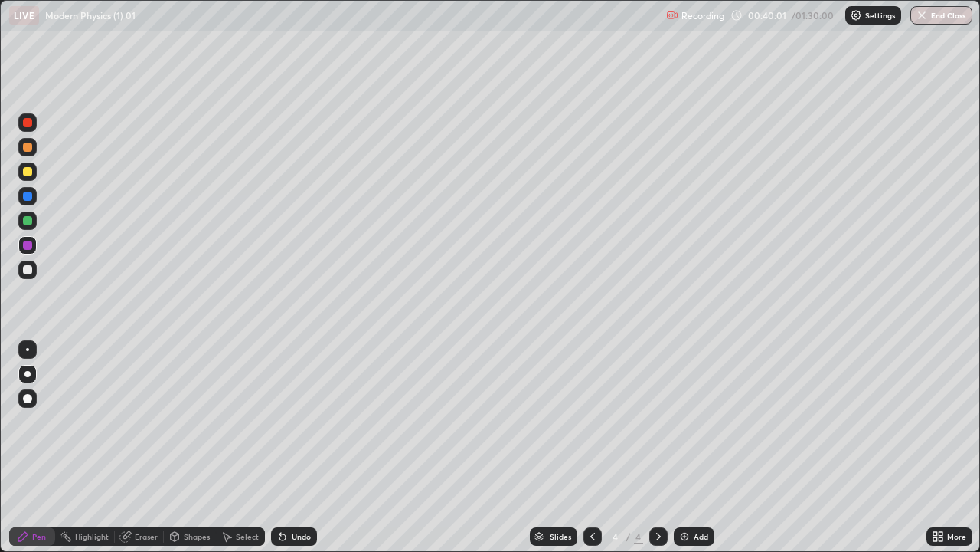
click at [28, 277] on div at bounding box center [27, 269] width 18 height 18
click at [699, 447] on div "Add" at bounding box center [701, 536] width 15 height 8
click at [593, 447] on icon at bounding box center [593, 536] width 12 height 12
click at [656, 447] on icon at bounding box center [659, 536] width 12 height 12
click at [296, 447] on div "Undo" at bounding box center [294, 536] width 46 height 18
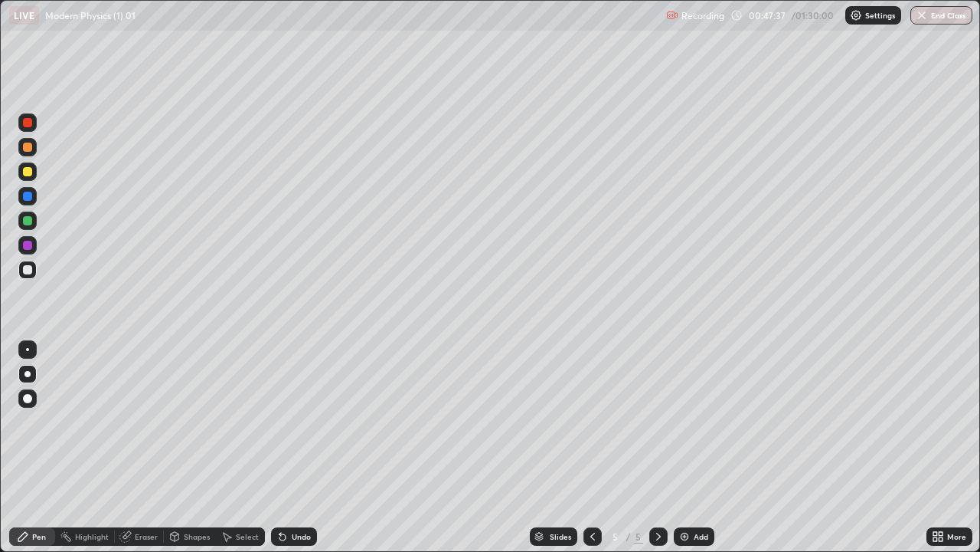
click at [591, 447] on icon at bounding box center [593, 536] width 12 height 12
click at [657, 447] on icon at bounding box center [659, 536] width 12 height 12
click at [147, 447] on div "Eraser" at bounding box center [146, 536] width 23 height 8
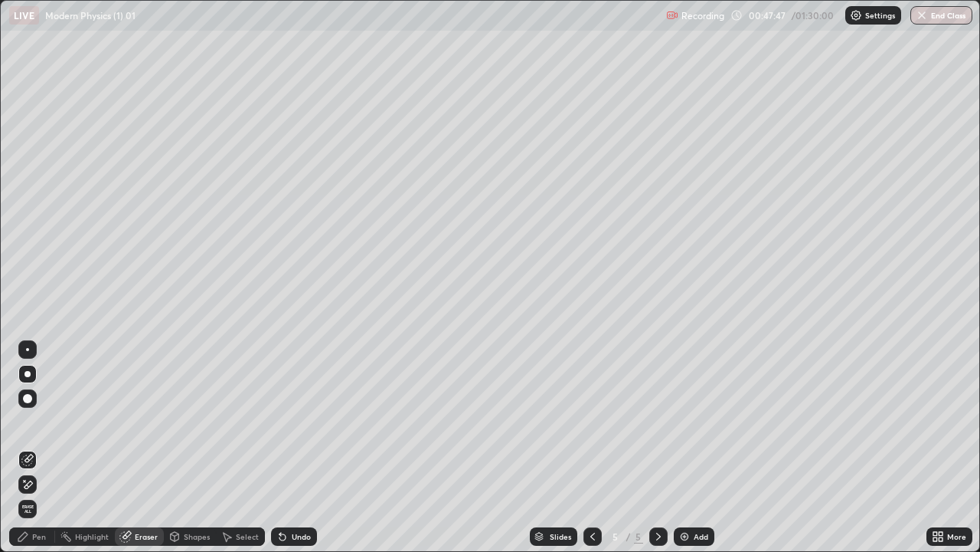
click at [37, 447] on div "Pen" at bounding box center [39, 536] width 14 height 8
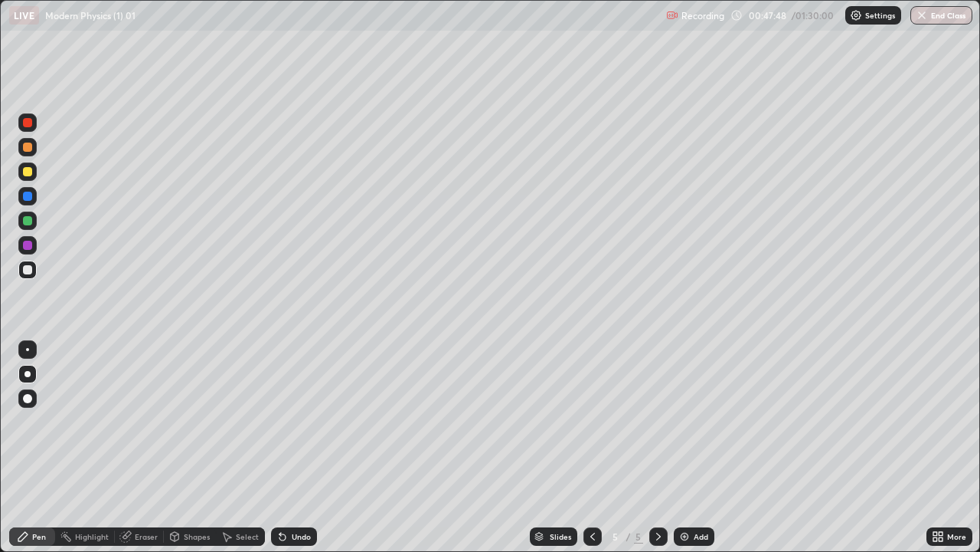
click at [27, 172] on div at bounding box center [27, 171] width 9 height 9
click at [295, 447] on div "Undo" at bounding box center [294, 536] width 46 height 18
click at [295, 447] on div "Undo" at bounding box center [301, 536] width 19 height 8
click at [302, 447] on div "Undo" at bounding box center [301, 536] width 19 height 8
click at [694, 447] on div "Add" at bounding box center [701, 536] width 15 height 8
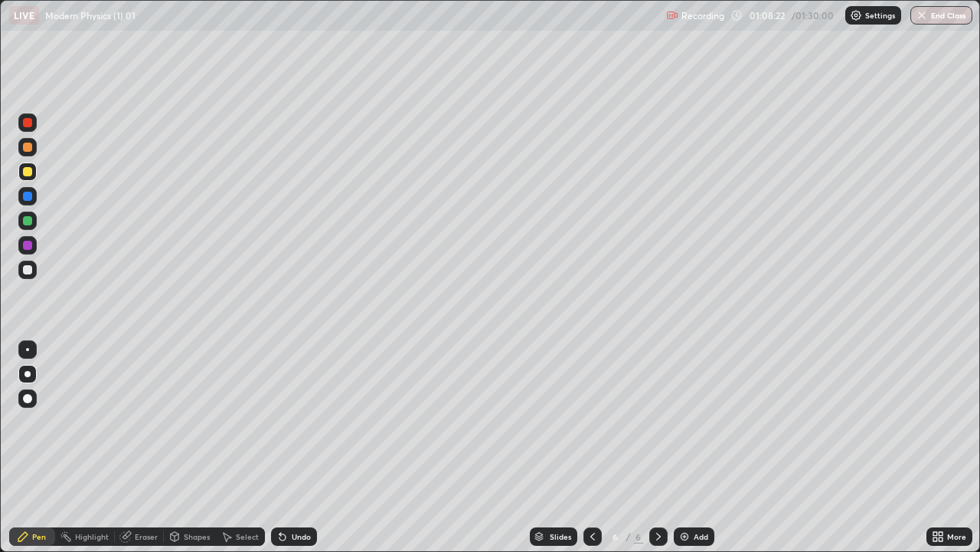
click at [192, 447] on div "Shapes" at bounding box center [197, 536] width 26 height 8
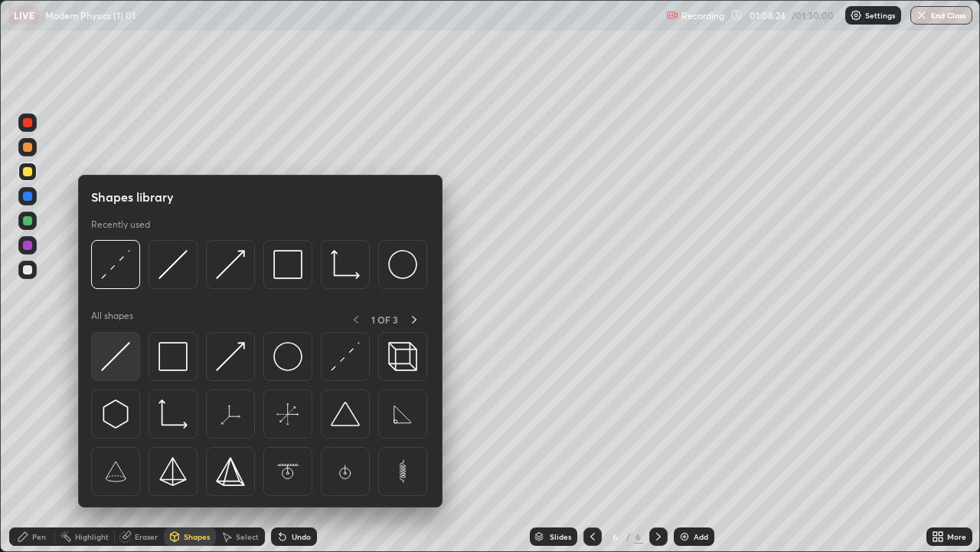
click at [130, 367] on img at bounding box center [115, 356] width 29 height 29
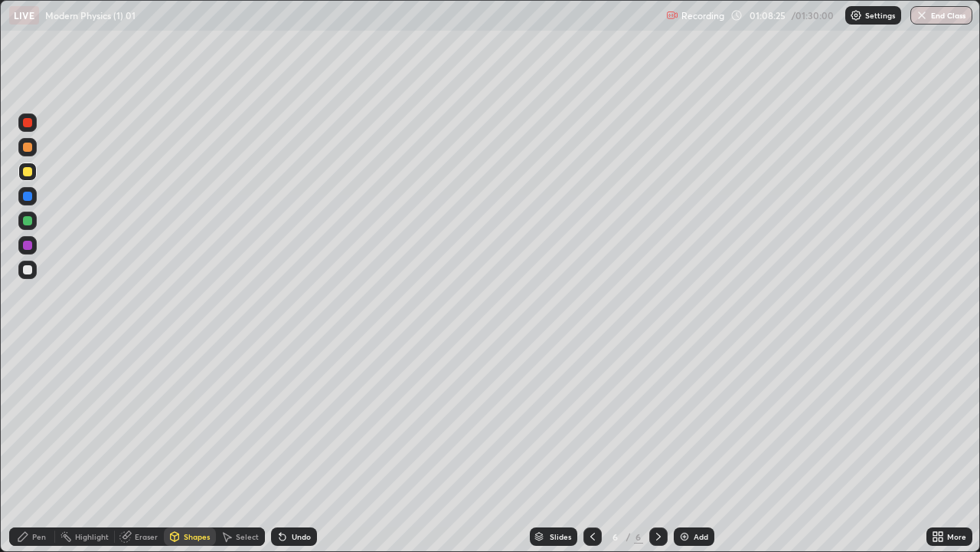
click at [31, 273] on div at bounding box center [27, 269] width 9 height 9
click at [295, 447] on div "Undo" at bounding box center [301, 536] width 19 height 8
click at [36, 447] on div "Pen" at bounding box center [32, 536] width 46 height 18
click at [29, 198] on div at bounding box center [27, 196] width 9 height 9
click at [297, 447] on div "Undo" at bounding box center [294, 536] width 46 height 18
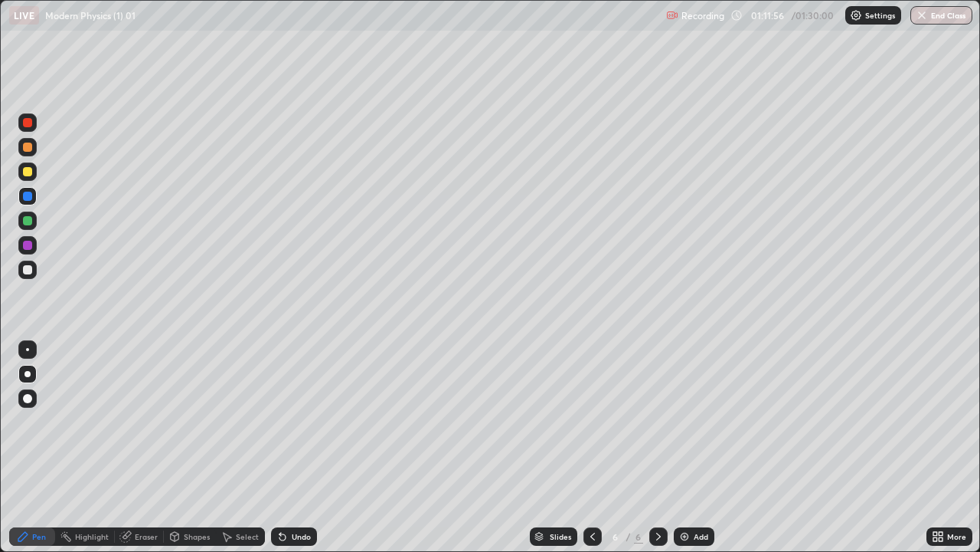
click at [293, 447] on div "Undo" at bounding box center [294, 536] width 46 height 18
click at [28, 221] on div at bounding box center [27, 220] width 9 height 9
click at [292, 447] on div "Undo" at bounding box center [301, 536] width 19 height 8
click at [144, 447] on div "Eraser" at bounding box center [146, 536] width 23 height 8
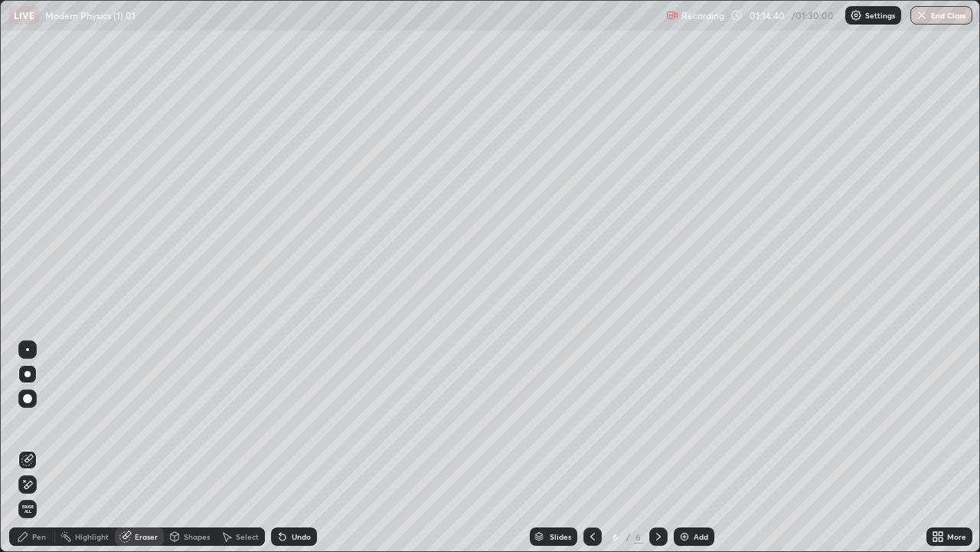
click at [38, 447] on div "Pen" at bounding box center [39, 536] width 14 height 8
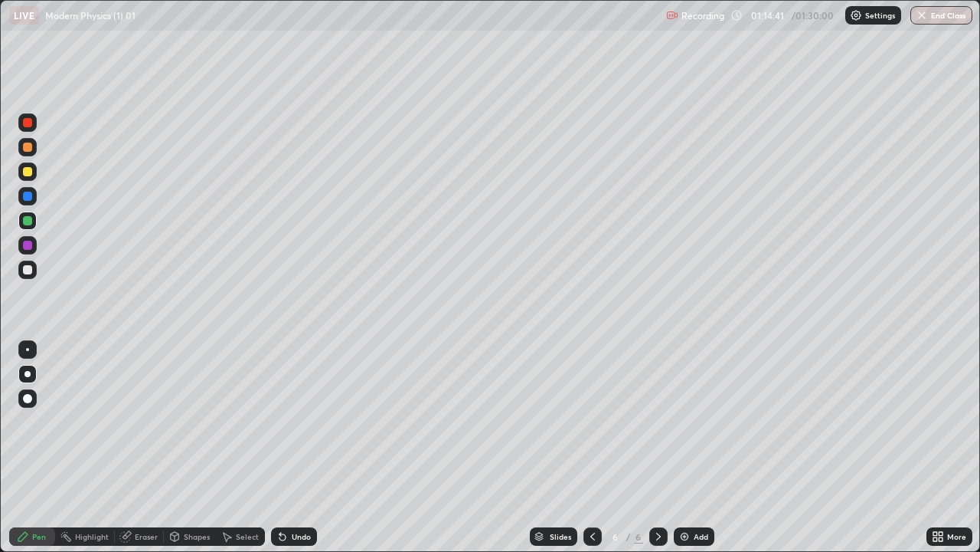
click at [26, 273] on div at bounding box center [27, 269] width 9 height 9
click at [28, 224] on div at bounding box center [27, 220] width 9 height 9
click at [148, 447] on div "Eraser" at bounding box center [139, 536] width 49 height 18
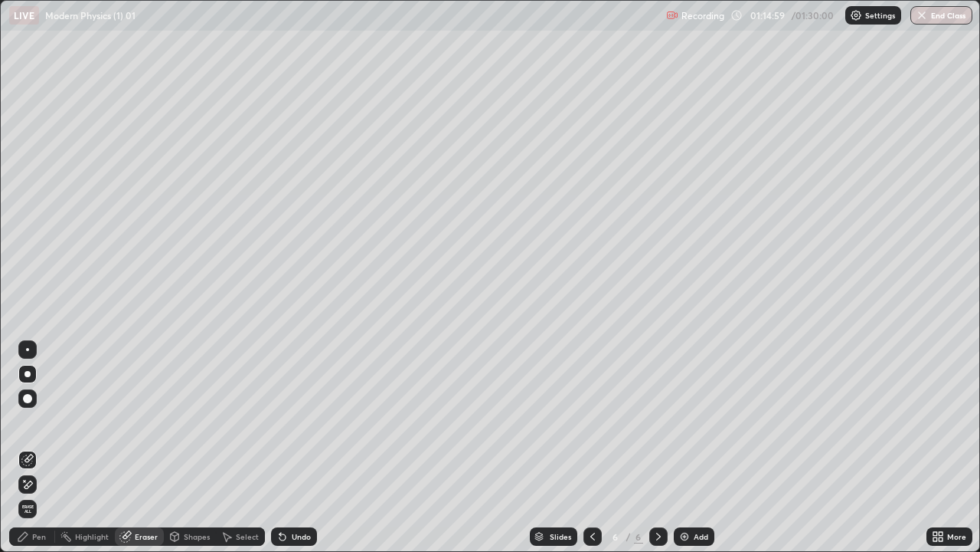
click at [35, 447] on div "Pen" at bounding box center [39, 536] width 14 height 8
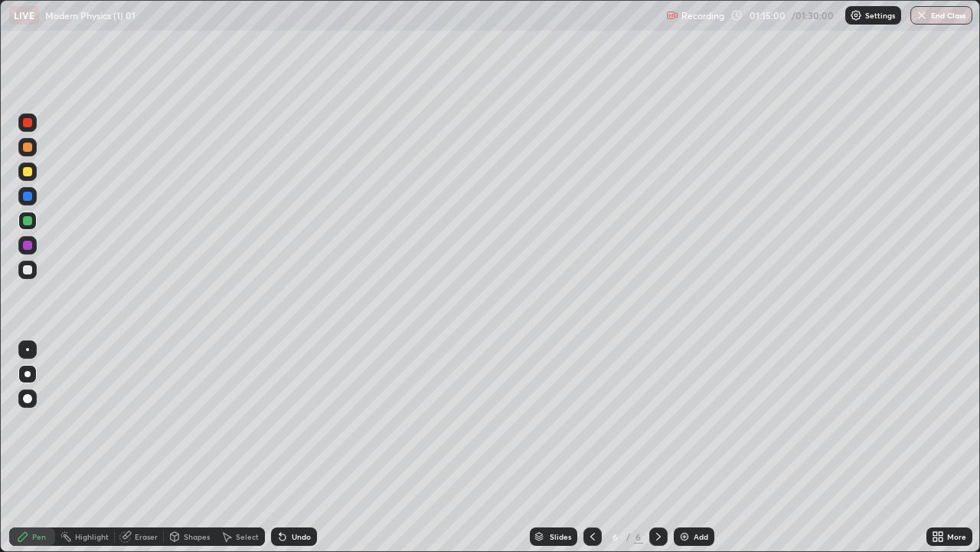
click at [29, 195] on div at bounding box center [27, 196] width 9 height 9
click at [27, 174] on div at bounding box center [27, 171] width 9 height 9
click at [28, 149] on div at bounding box center [27, 146] width 9 height 9
click at [292, 447] on div "Undo" at bounding box center [301, 536] width 19 height 8
click at [31, 147] on div at bounding box center [27, 146] width 9 height 9
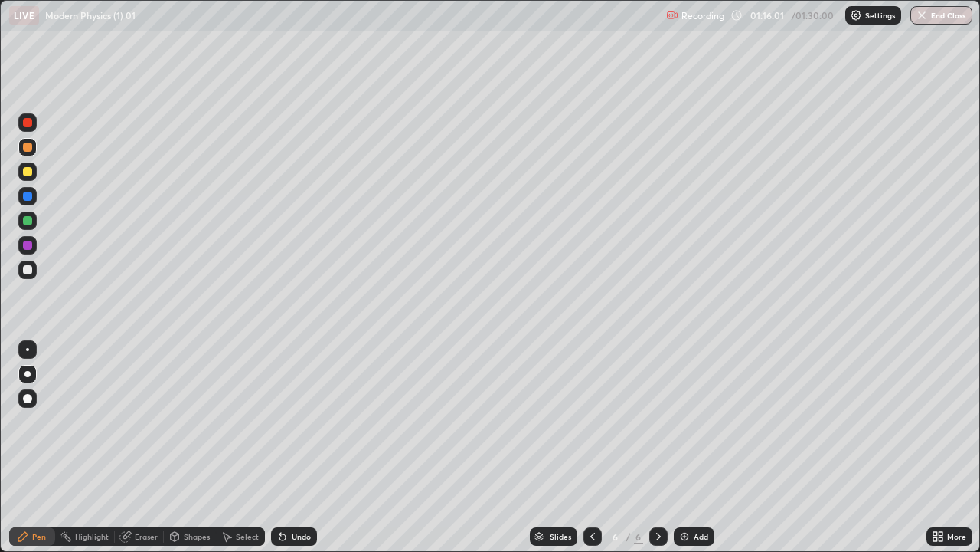
click at [26, 196] on div at bounding box center [27, 196] width 9 height 9
click at [31, 146] on div at bounding box center [27, 146] width 9 height 9
click at [28, 221] on div at bounding box center [27, 220] width 9 height 9
click at [29, 126] on div at bounding box center [27, 122] width 9 height 9
click at [27, 193] on div at bounding box center [27, 196] width 9 height 9
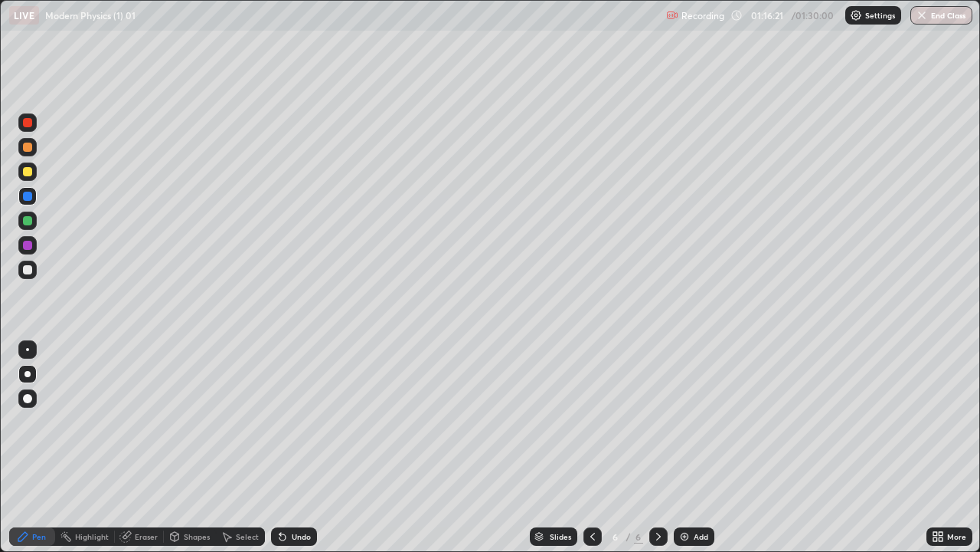
click at [30, 126] on div at bounding box center [27, 122] width 9 height 9
click at [25, 272] on div at bounding box center [27, 269] width 9 height 9
click at [147, 447] on div "Eraser" at bounding box center [146, 536] width 23 height 8
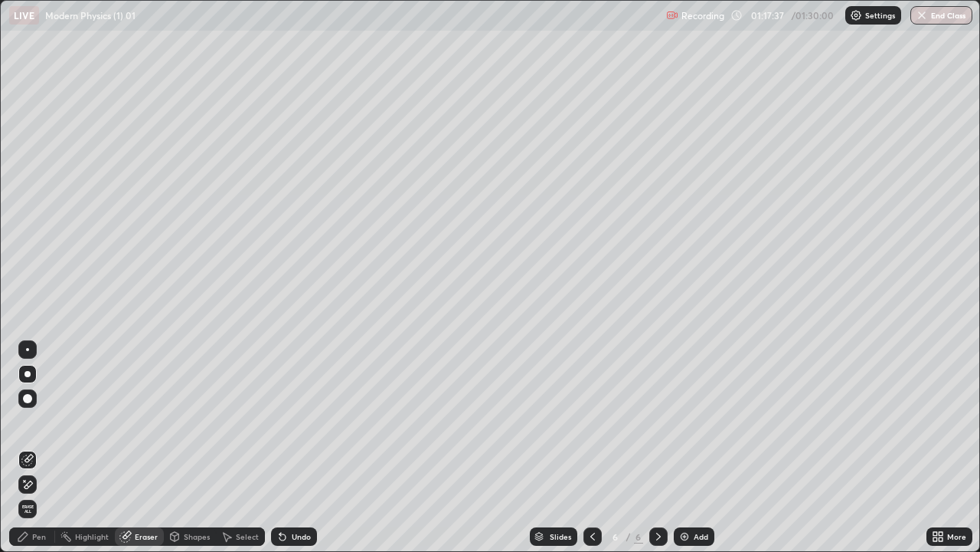
click at [41, 447] on div "Pen" at bounding box center [32, 536] width 46 height 18
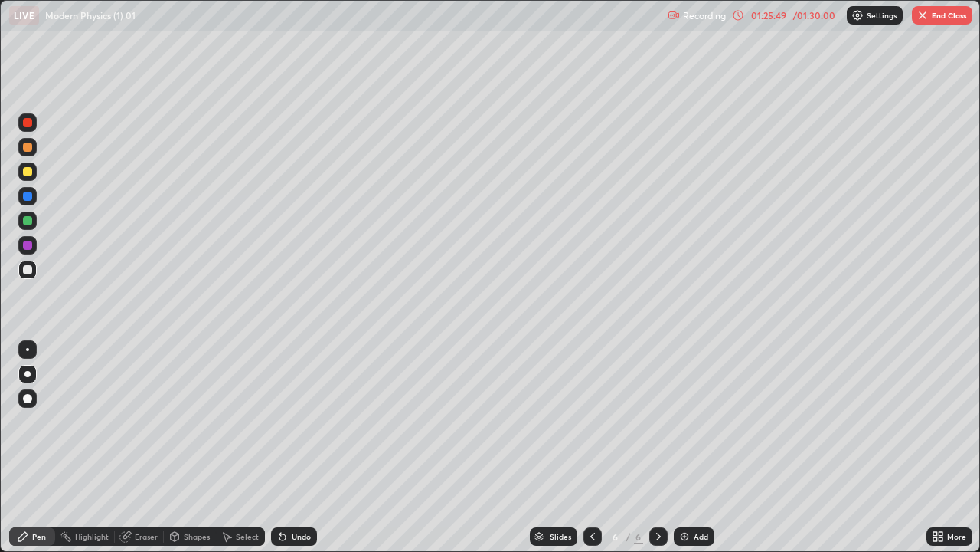
click at [928, 18] on img "button" at bounding box center [923, 15] width 12 height 12
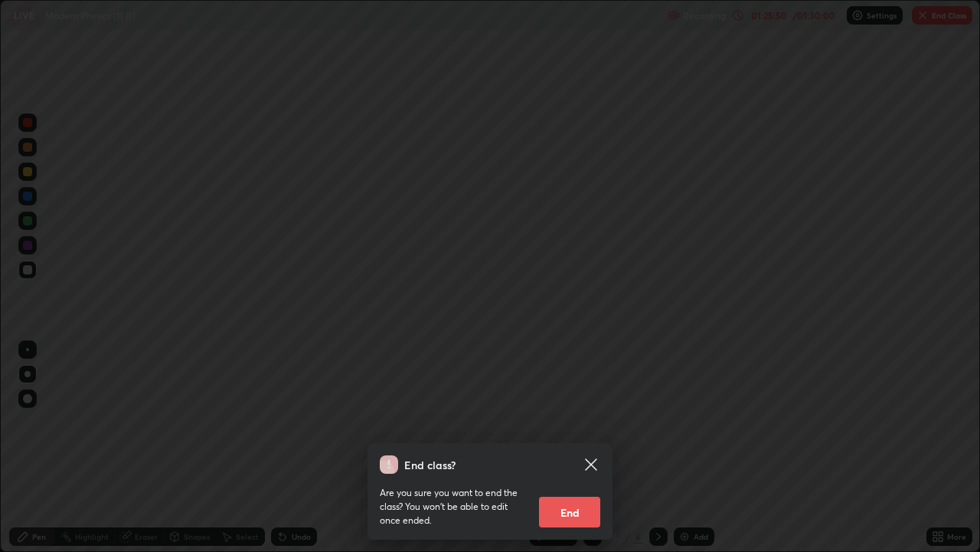
click at [570, 447] on button "End" at bounding box center [569, 511] width 61 height 31
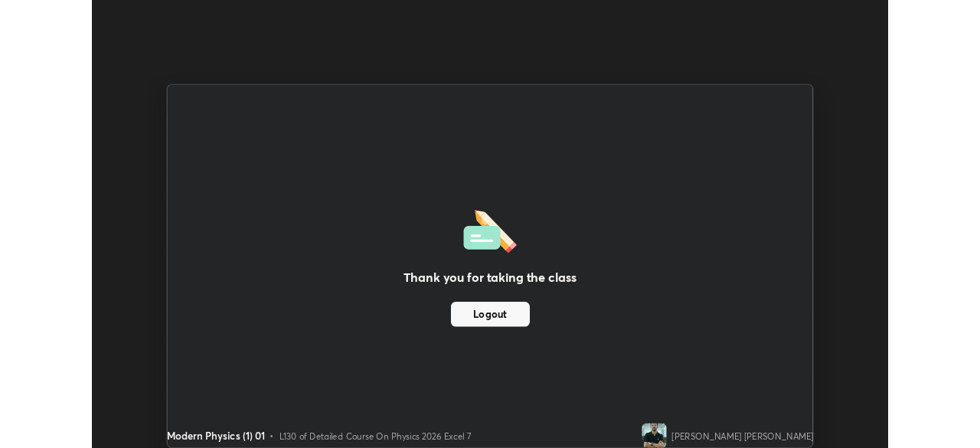
scroll to position [76153, 75620]
